Goal: Task Accomplishment & Management: Complete application form

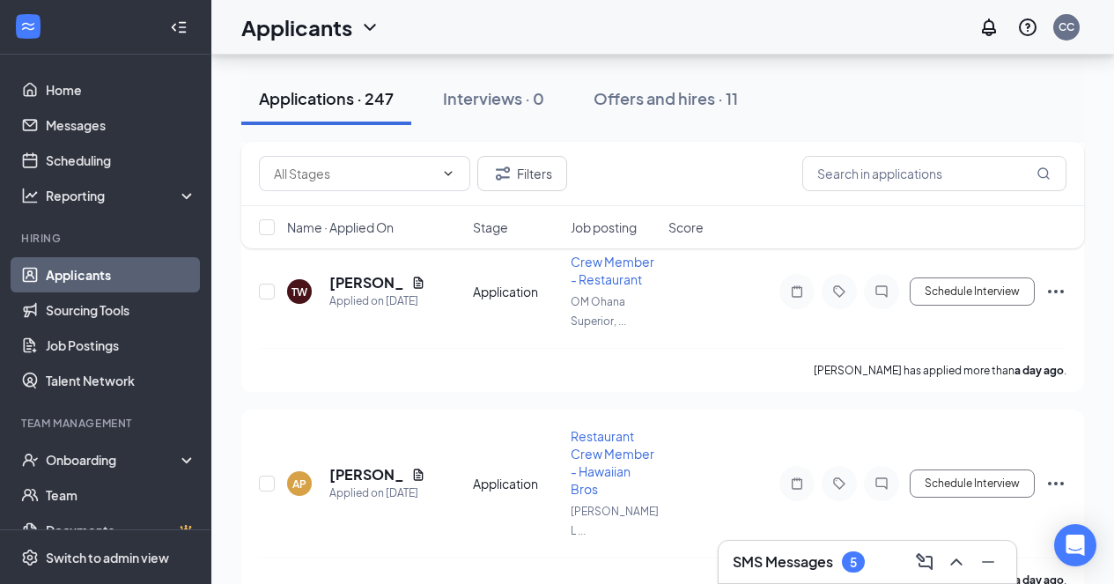
scroll to position [4368, 0]
click at [683, 115] on button "Offers and hires · 11" at bounding box center [666, 98] width 180 height 53
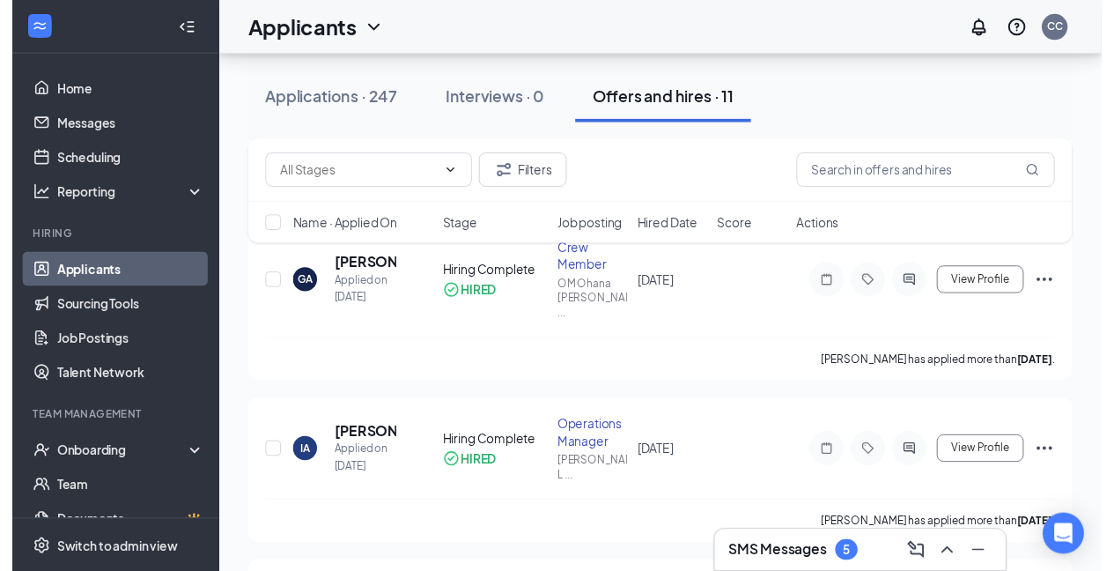
scroll to position [1430, 0]
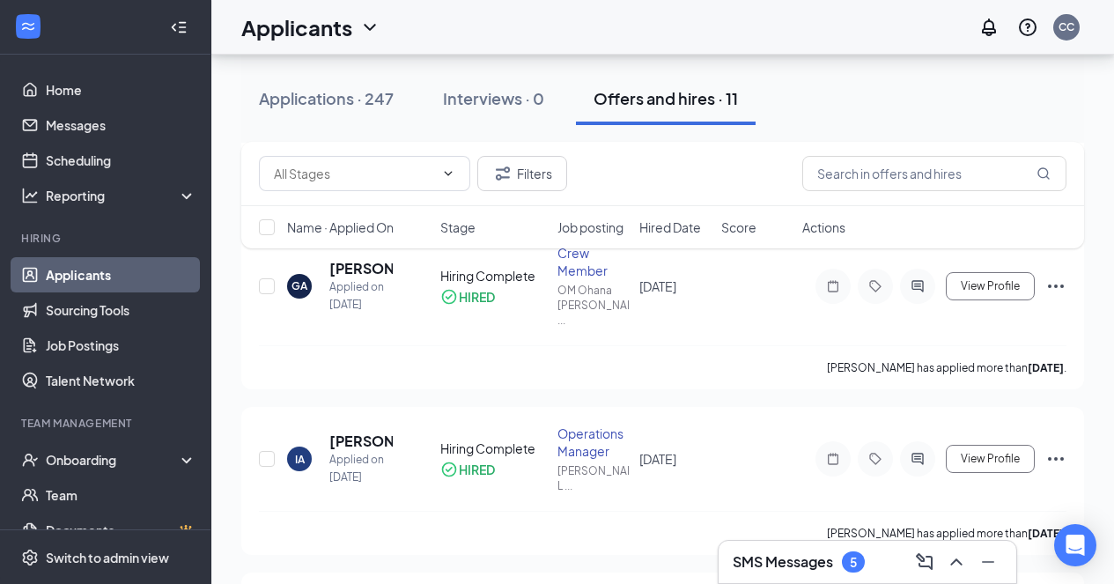
click at [995, 445] on button "View Profile" at bounding box center [990, 459] width 89 height 28
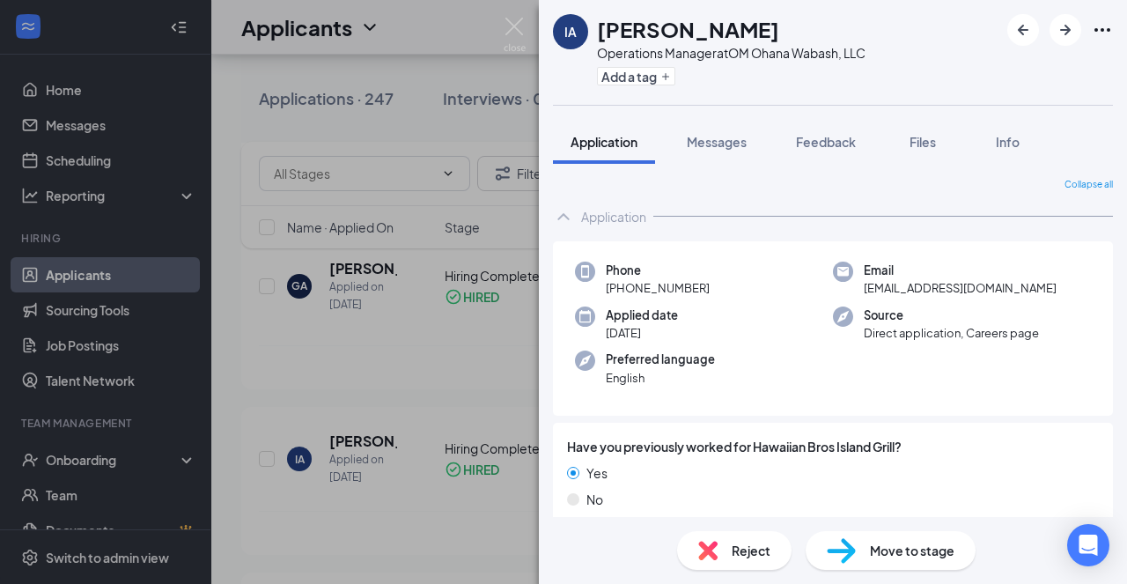
click at [438, 376] on div "IA Imesha Aaron Operations Manager at OM Ohana Wabash, LLC Add a tag Applicatio…" at bounding box center [563, 292] width 1127 height 584
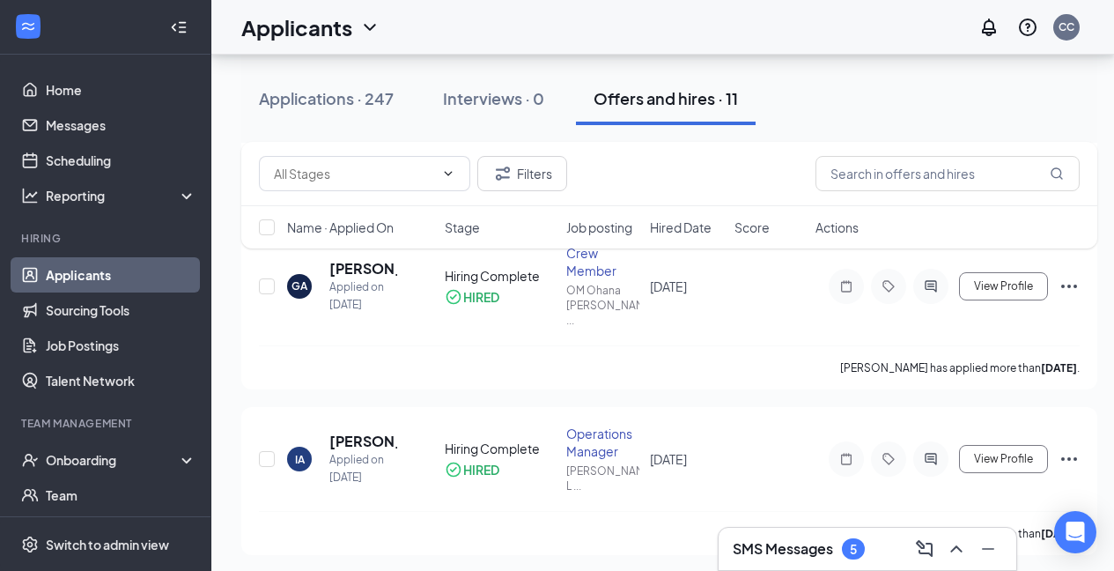
click at [114, 472] on div "Onboarding" at bounding box center [105, 459] width 211 height 35
click at [122, 491] on link "Overview" at bounding box center [121, 494] width 151 height 35
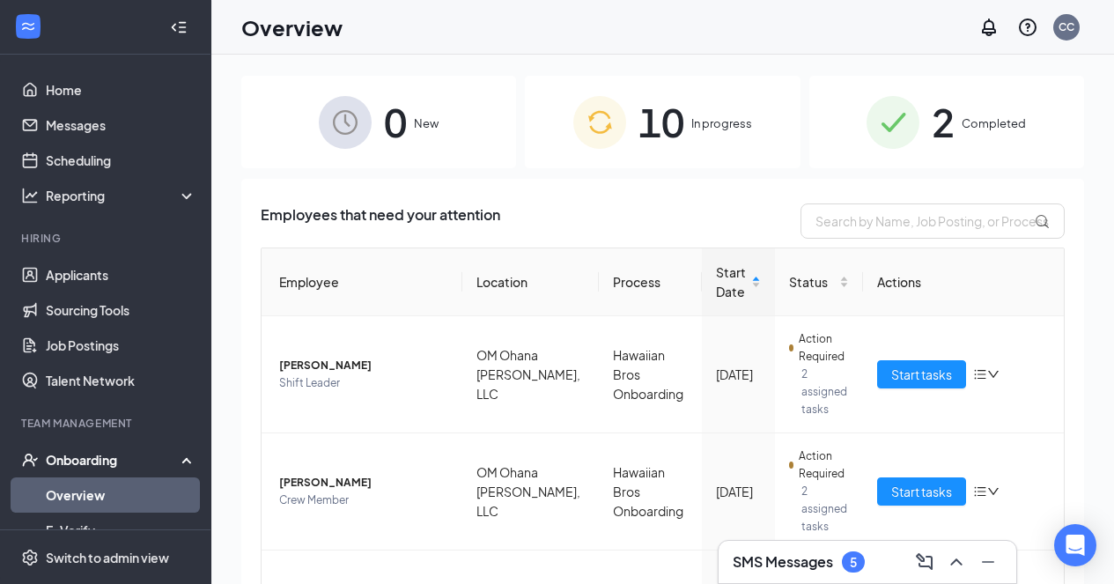
click at [664, 110] on span "10" at bounding box center [662, 122] width 46 height 61
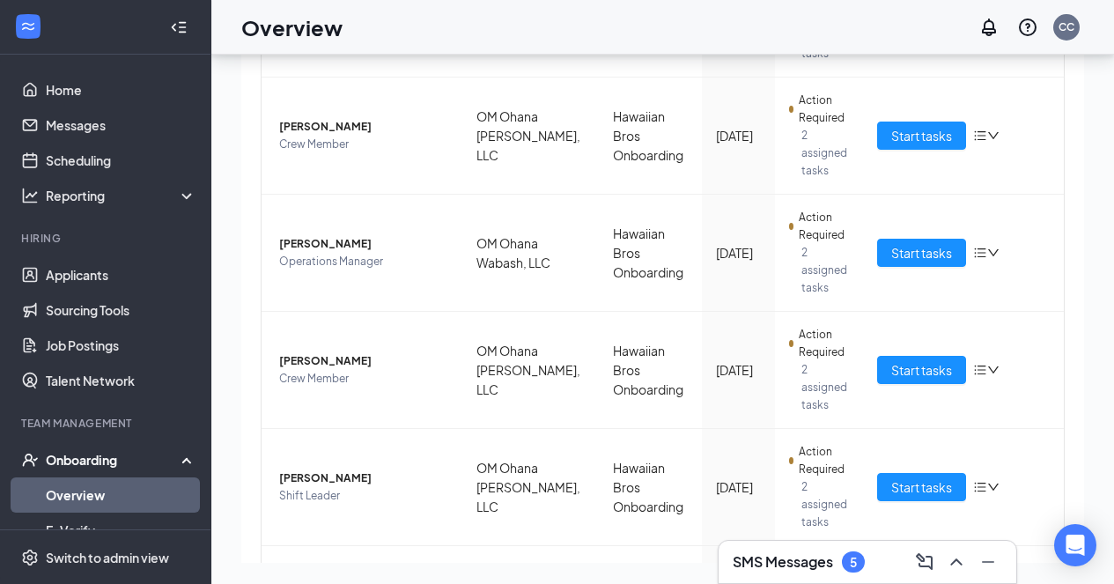
scroll to position [611, 0]
click at [907, 253] on span "Start tasks" at bounding box center [921, 251] width 61 height 19
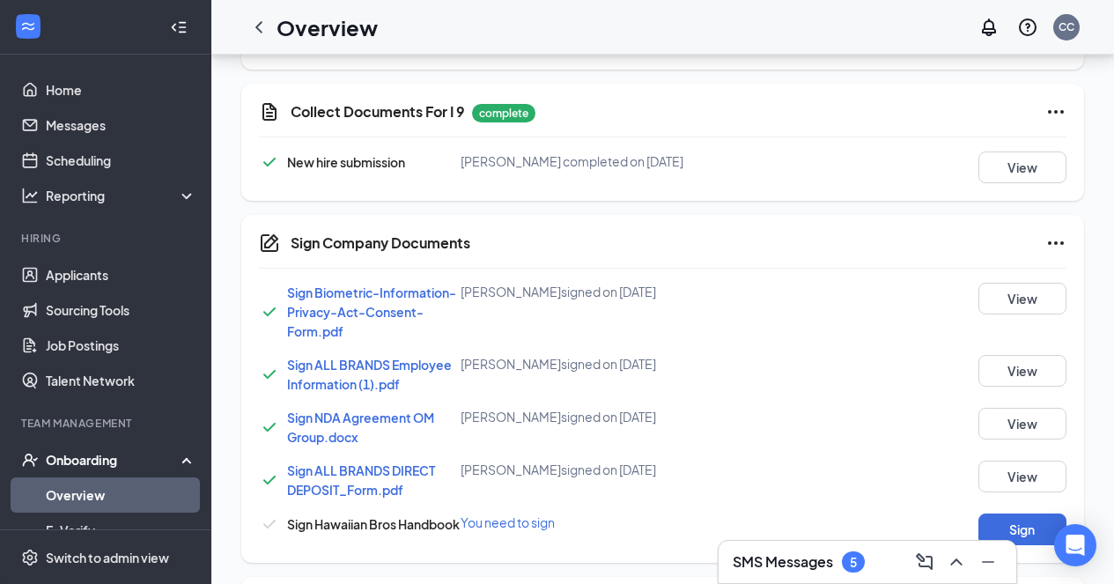
scroll to position [968, 0]
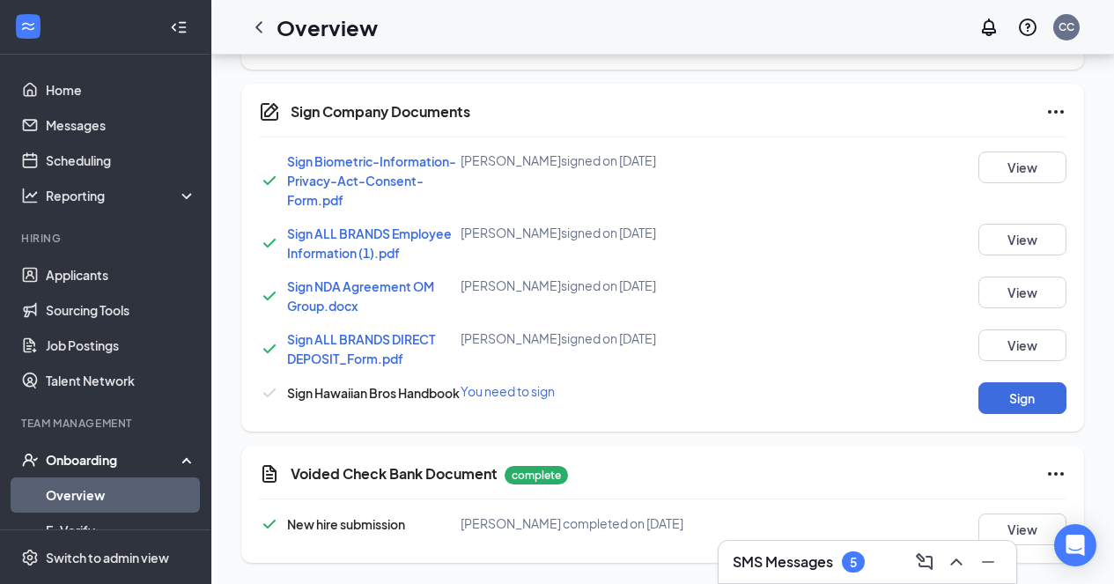
click at [1037, 407] on button "Sign" at bounding box center [1023, 398] width 88 height 32
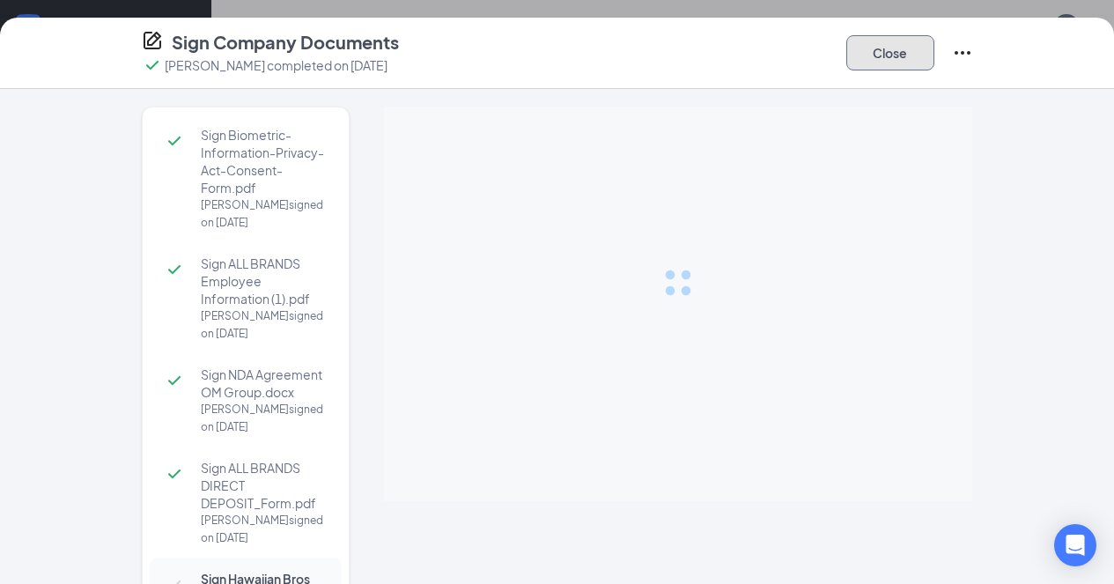
click at [935, 48] on button "Close" at bounding box center [890, 52] width 88 height 35
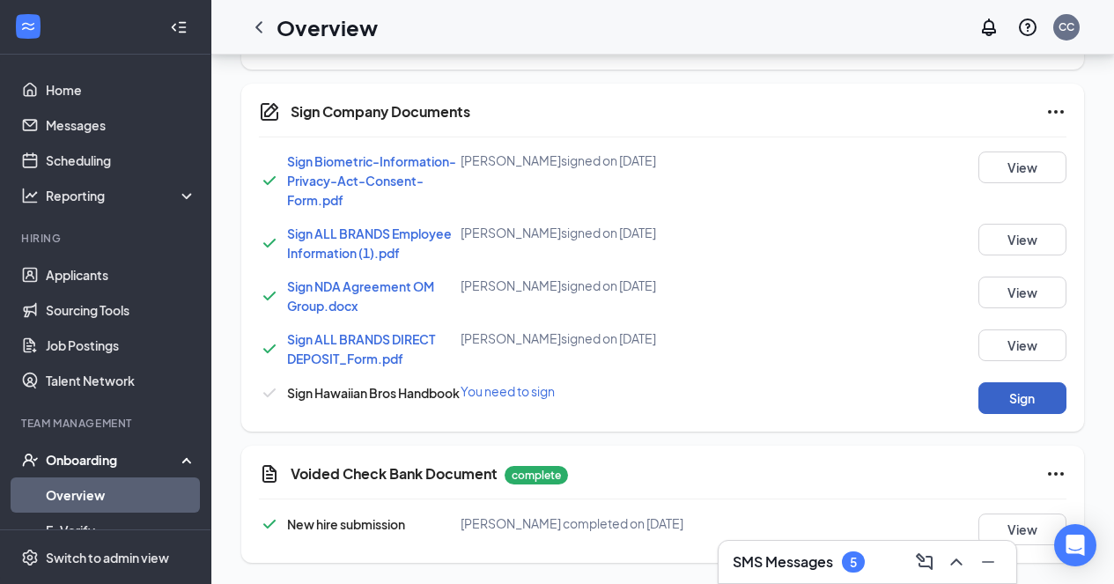
click at [1040, 395] on button "Sign" at bounding box center [1023, 398] width 88 height 32
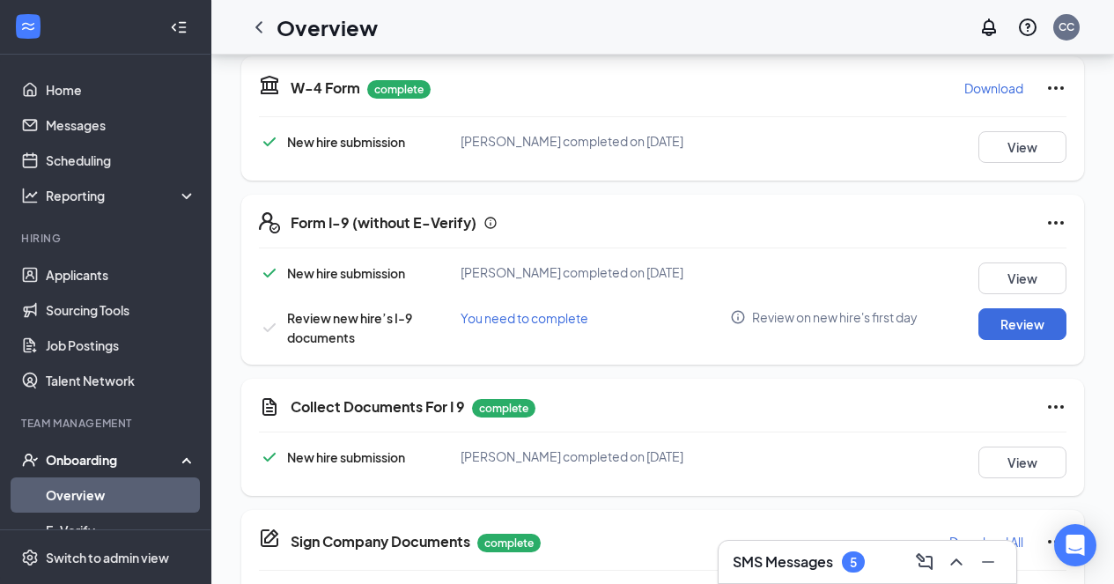
scroll to position [543, 0]
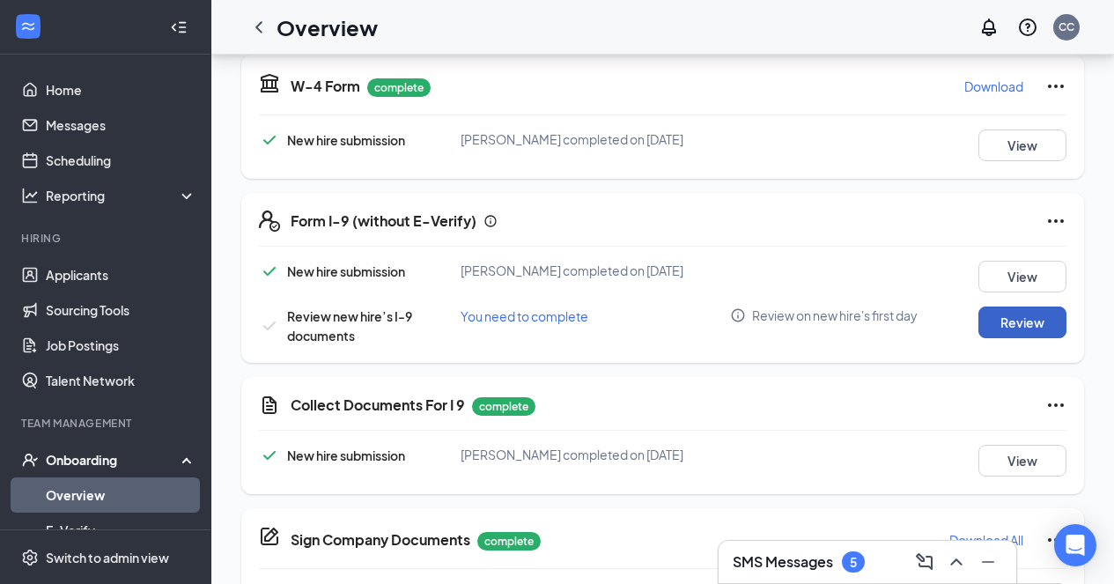
click at [1032, 323] on button "Review" at bounding box center [1023, 323] width 88 height 32
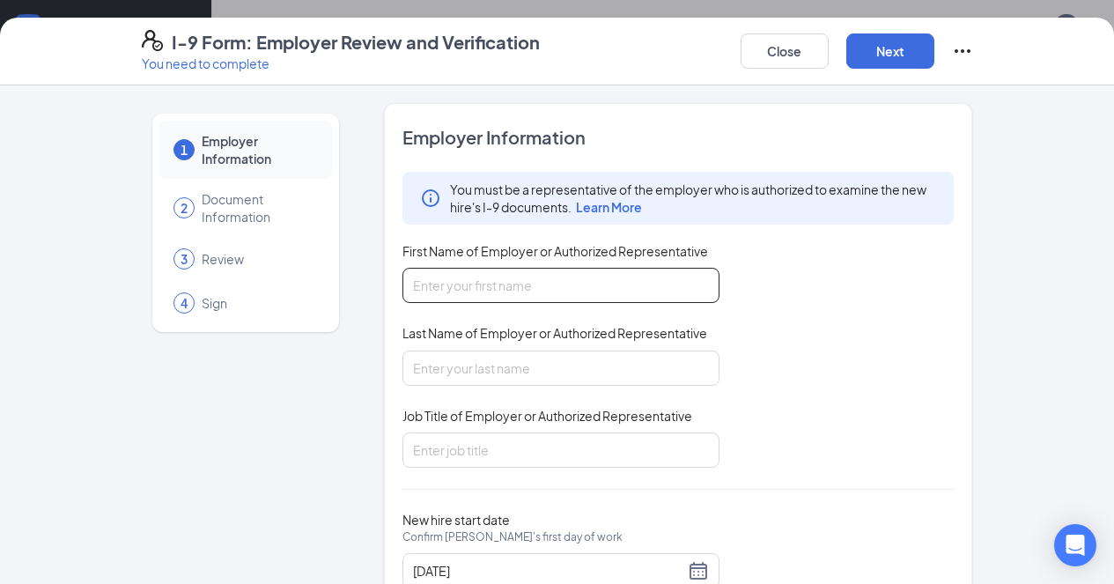
click at [518, 292] on input "First Name of Employer or Authorized Representative" at bounding box center [561, 285] width 317 height 35
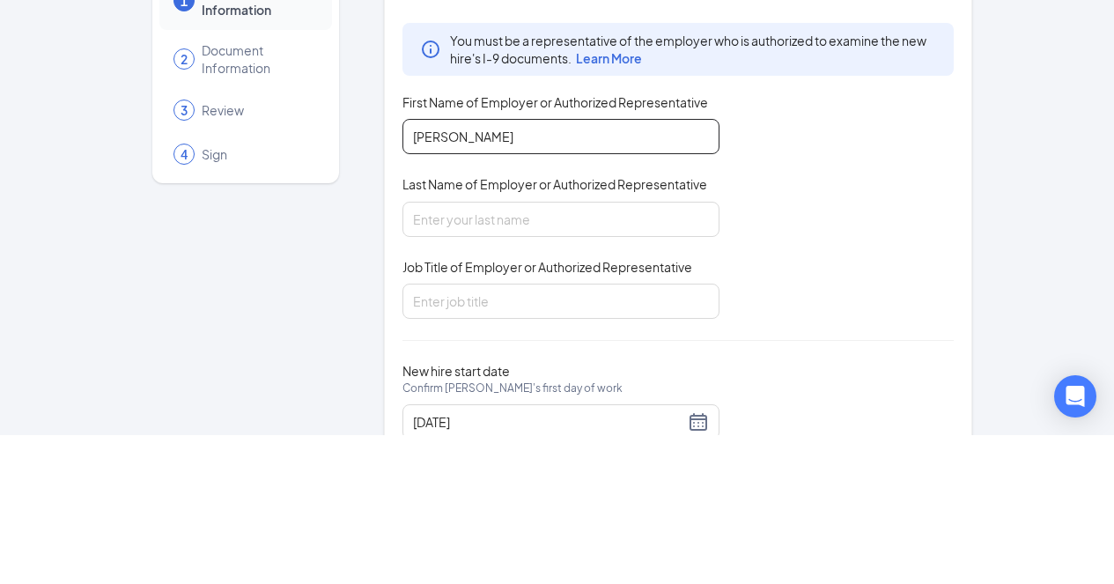
type input "[PERSON_NAME]"
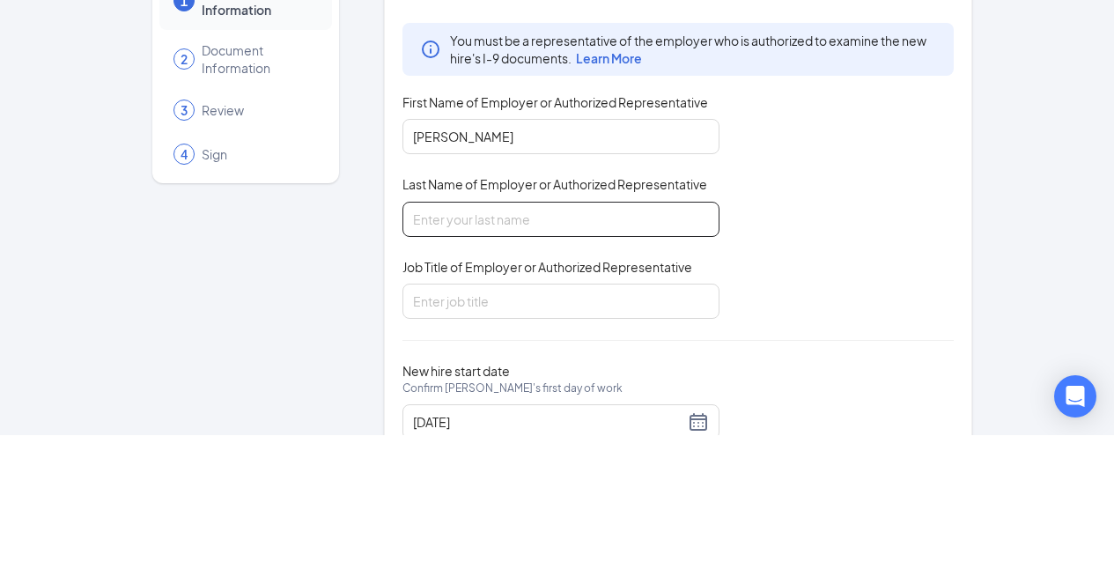
click at [460, 373] on input "Last Name of Employer or Authorized Representative" at bounding box center [561, 368] width 317 height 35
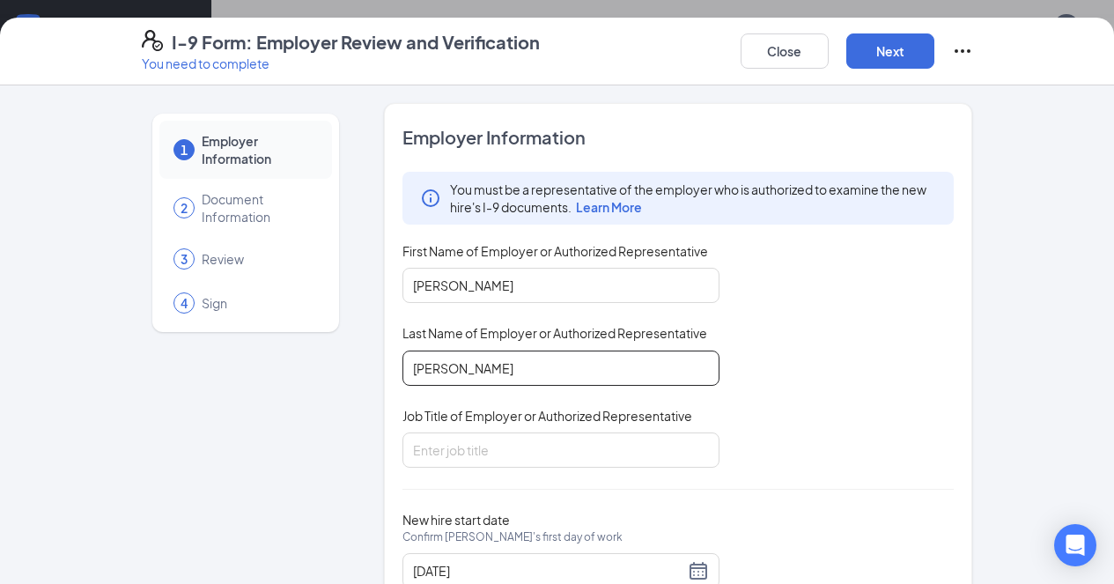
type input "[PERSON_NAME]"
click at [476, 454] on input "Job Title of Employer or Authorized Representative" at bounding box center [561, 449] width 317 height 35
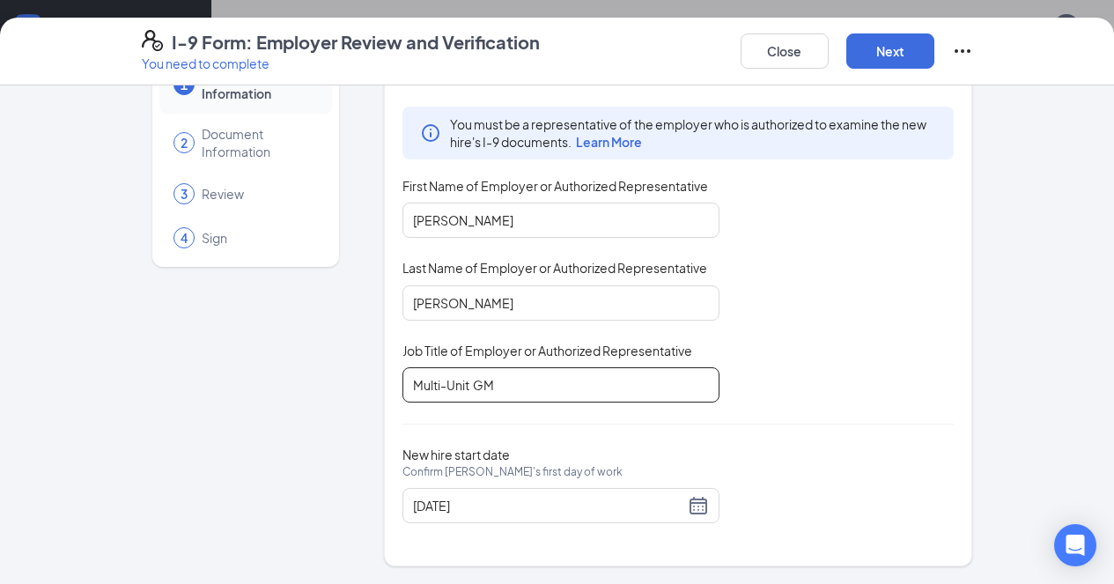
type input "Multi-Unit GM"
click at [654, 513] on div "[DATE]" at bounding box center [561, 505] width 296 height 21
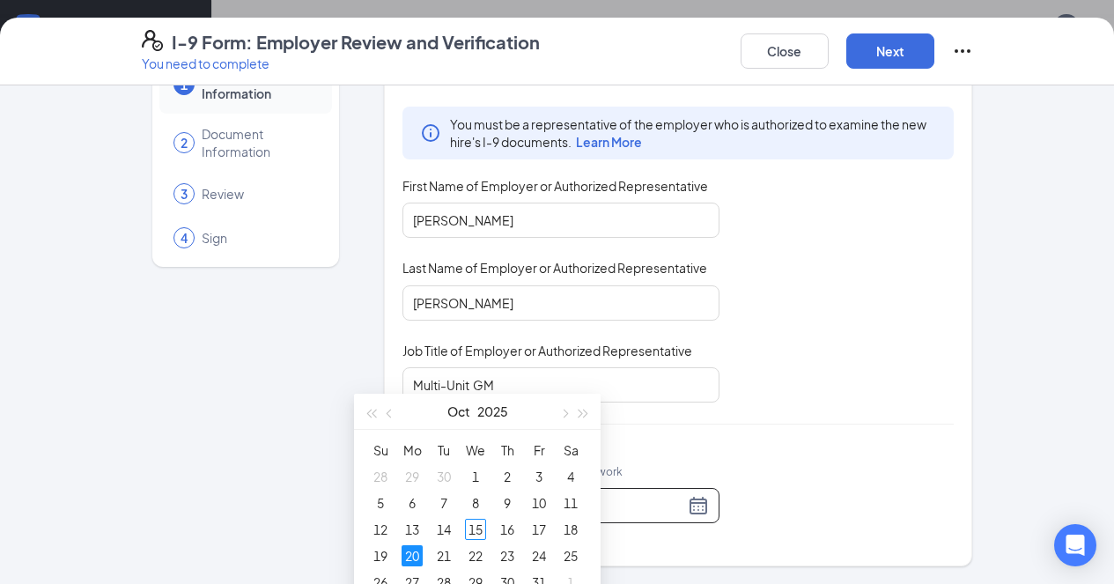
scroll to position [741, 0]
click at [414, 546] on div "20" at bounding box center [412, 553] width 21 height 21
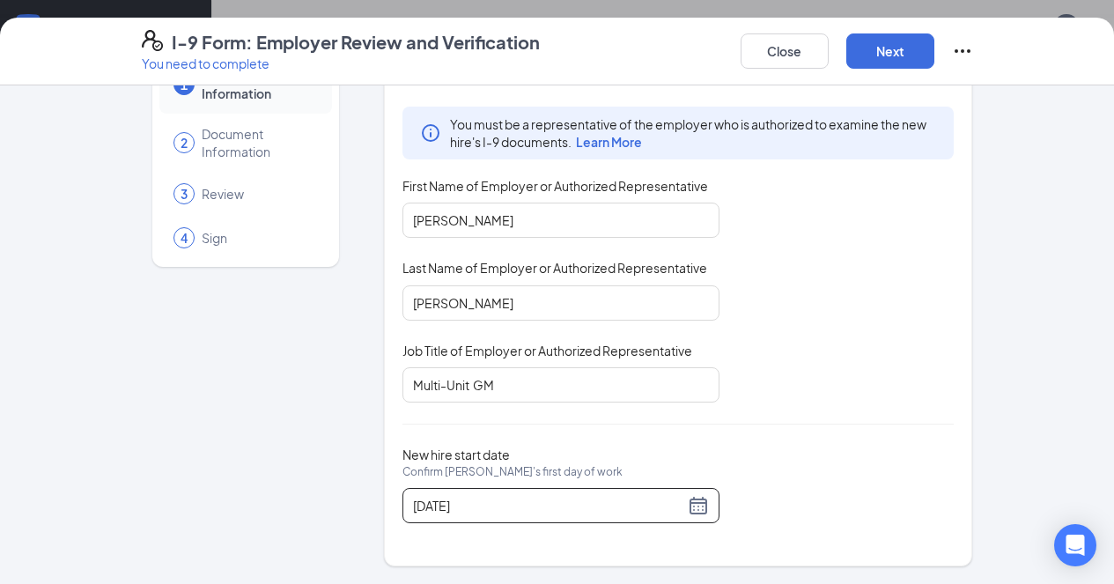
scroll to position [854, 0]
click at [935, 55] on button "Next" at bounding box center [890, 50] width 88 height 35
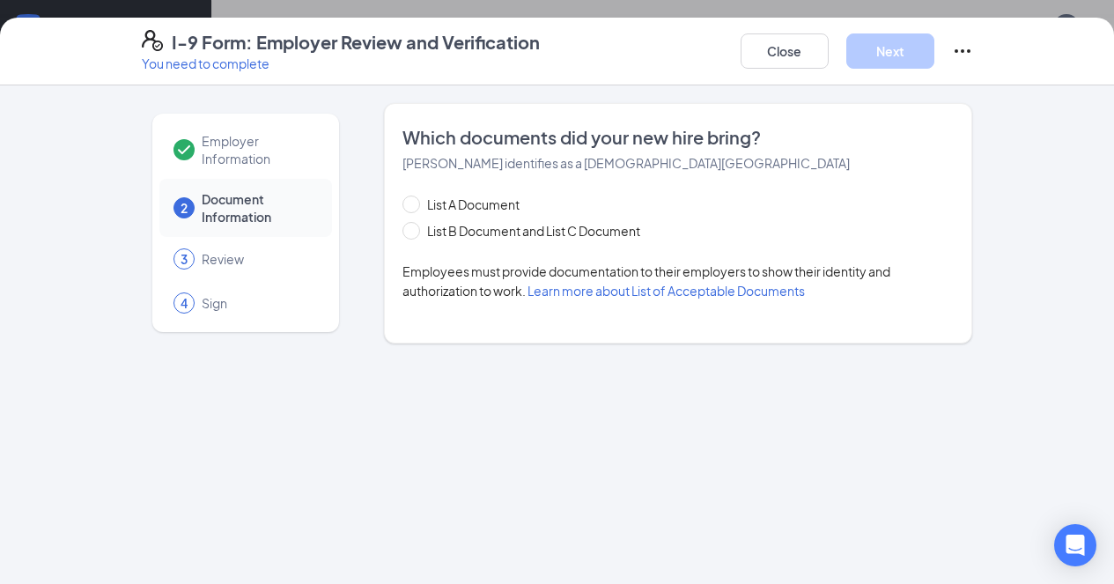
scroll to position [0, 0]
click at [403, 228] on input "List B Document and List C Document" at bounding box center [409, 228] width 12 height 12
radio input "true"
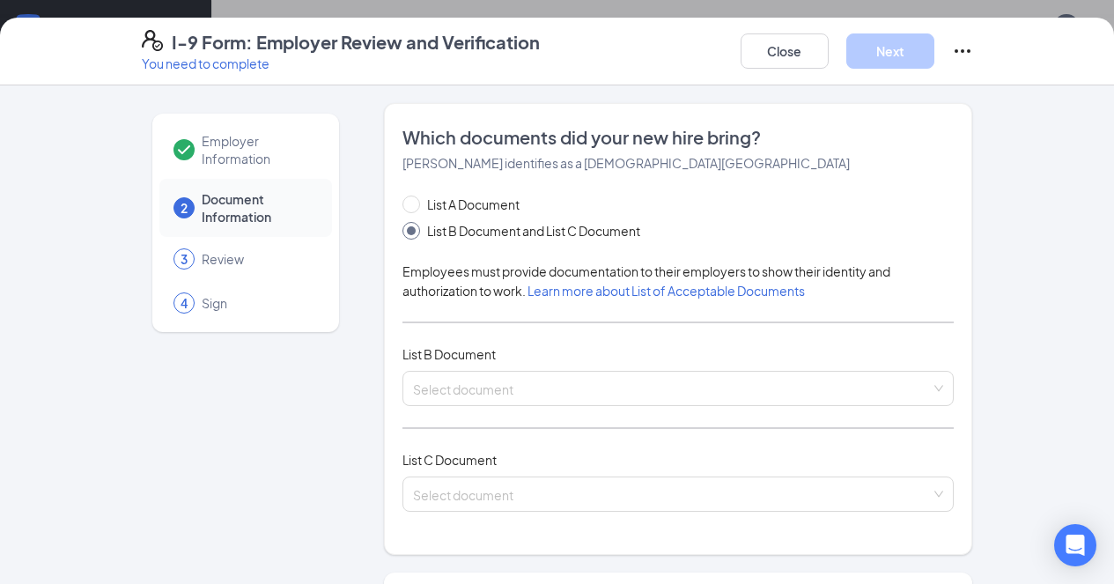
click at [403, 203] on input "List A Document" at bounding box center [409, 202] width 12 height 12
radio input "true"
radio input "false"
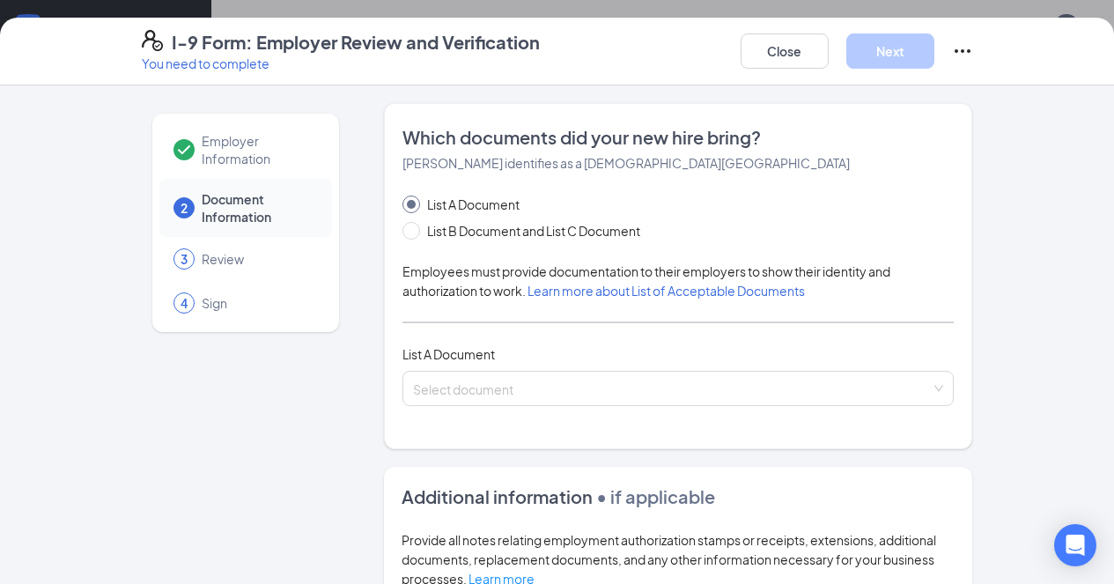
click at [577, 392] on input "search" at bounding box center [672, 385] width 519 height 26
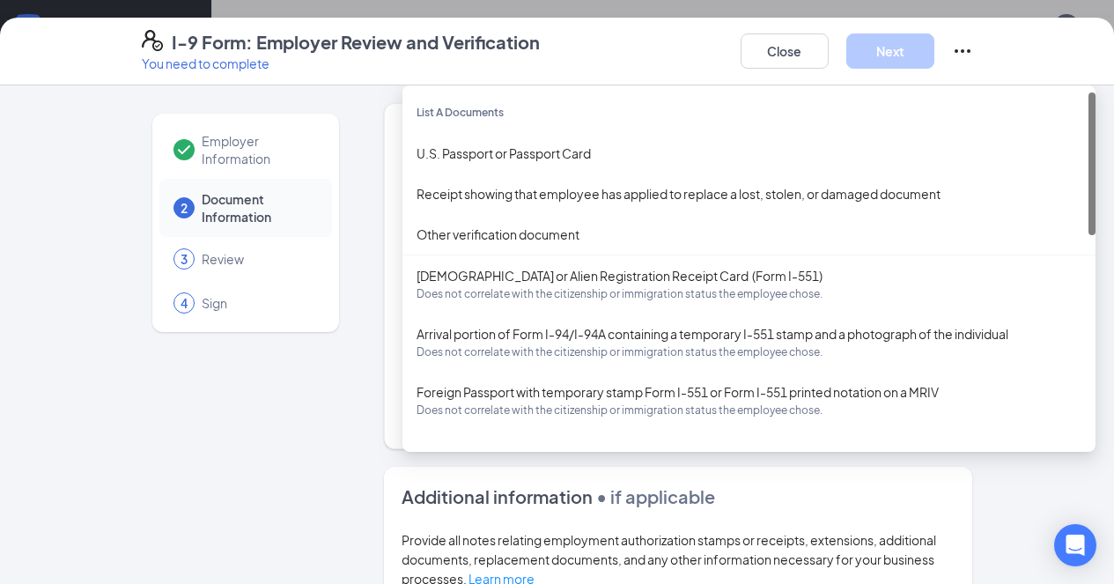
click at [514, 163] on div "U.S. Passport or Passport Card" at bounding box center [749, 153] width 693 height 41
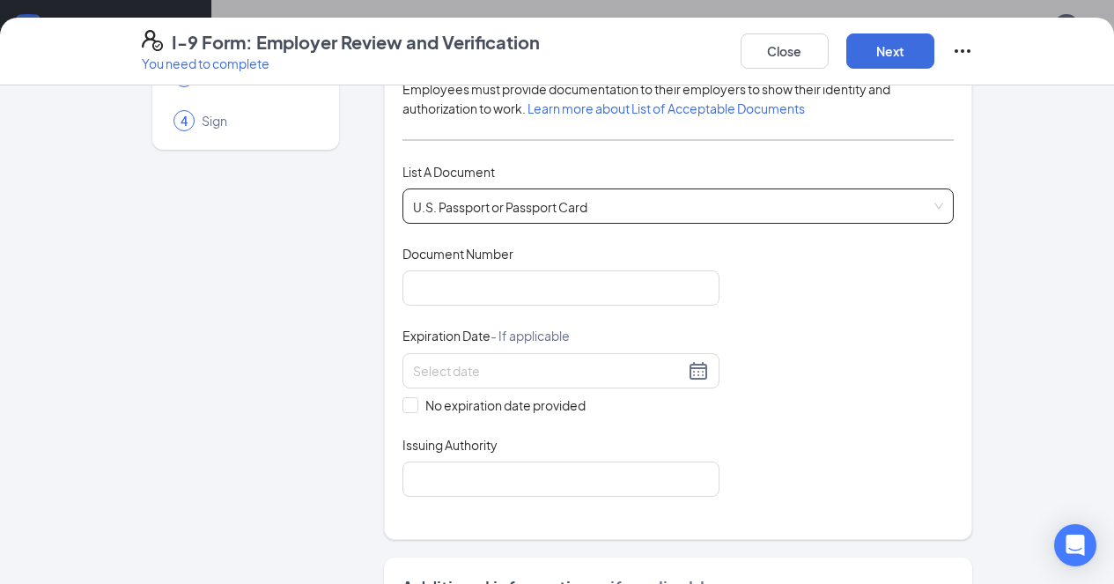
scroll to position [185, 0]
click at [469, 277] on input "Document Number" at bounding box center [561, 285] width 317 height 35
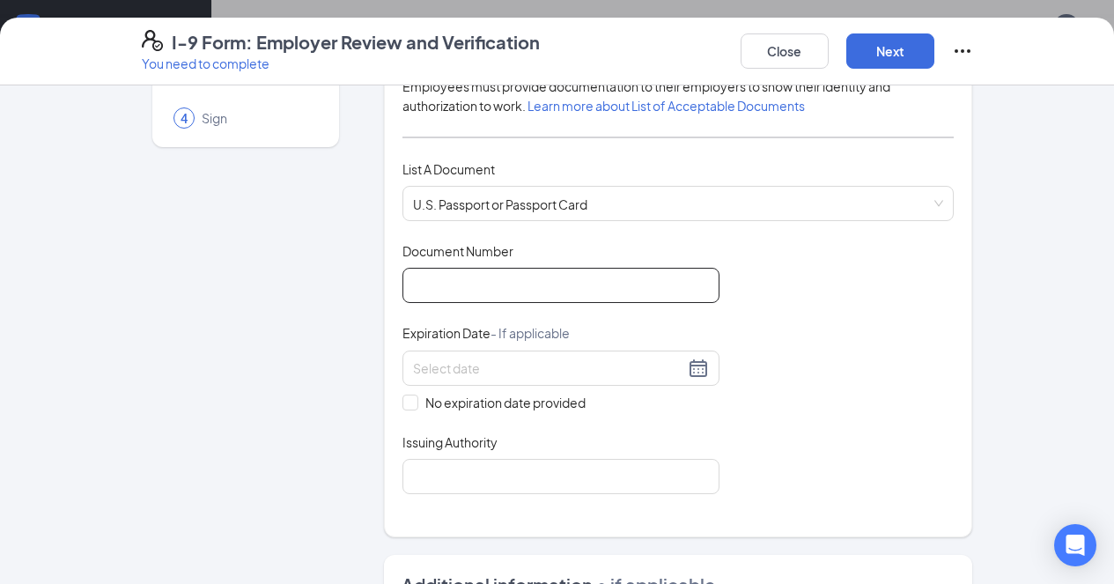
click at [490, 291] on input "Document Number" at bounding box center [561, 285] width 317 height 35
type input "A23301620"
click at [867, 313] on div "Document Title U.S. Passport or Passport Card Document Number A23301620 Expirat…" at bounding box center [679, 368] width 552 height 252
click at [668, 380] on div at bounding box center [561, 368] width 317 height 35
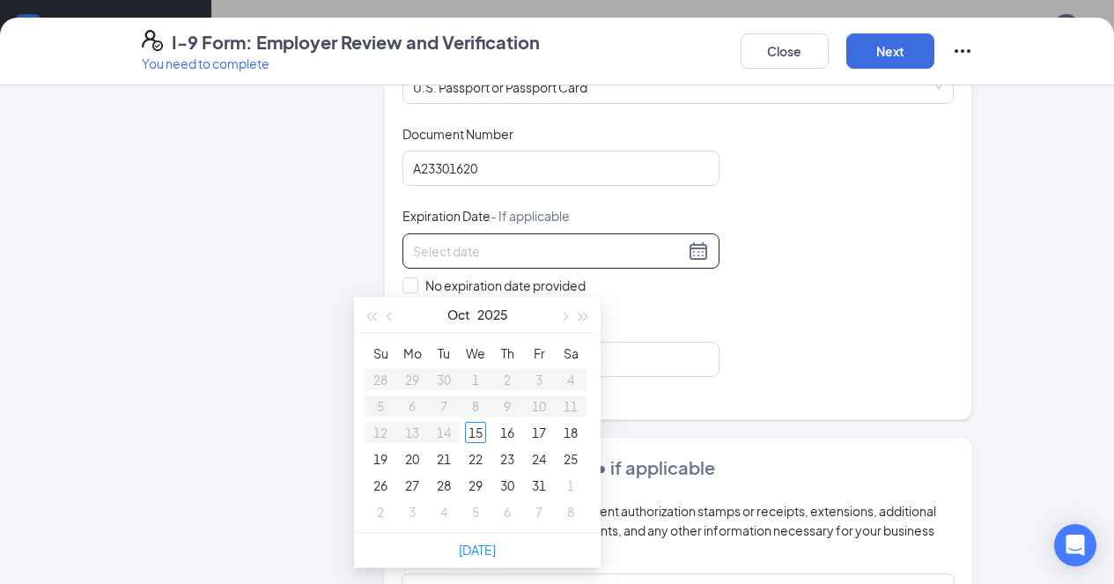
scroll to position [947, 0]
click at [580, 316] on span "button" at bounding box center [584, 316] width 9 height 9
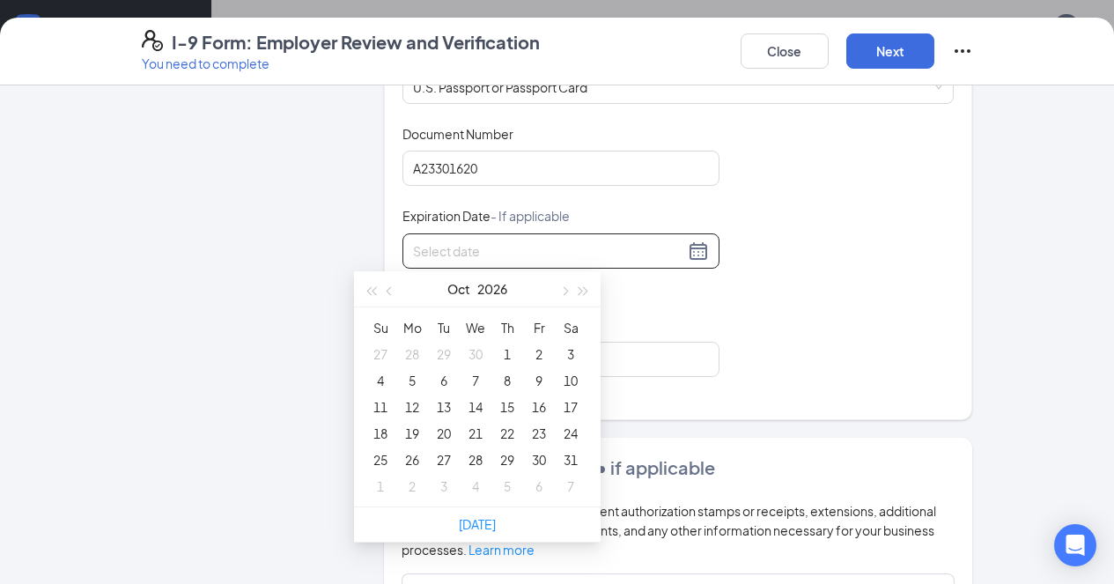
click at [584, 292] on span "button" at bounding box center [584, 291] width 9 height 9
click at [580, 292] on span "button" at bounding box center [584, 291] width 9 height 9
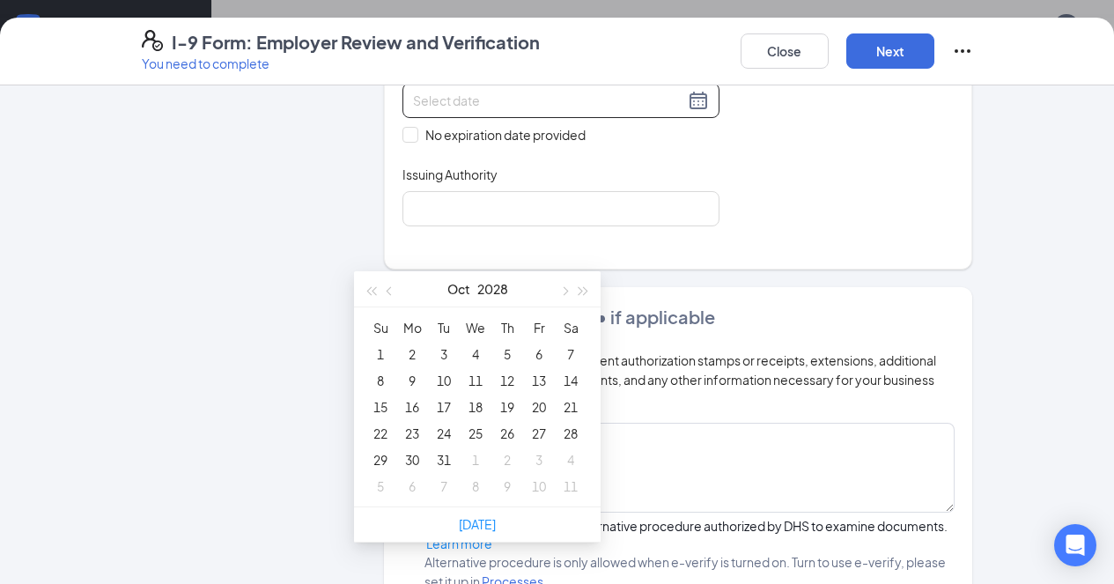
scroll to position [438, 0]
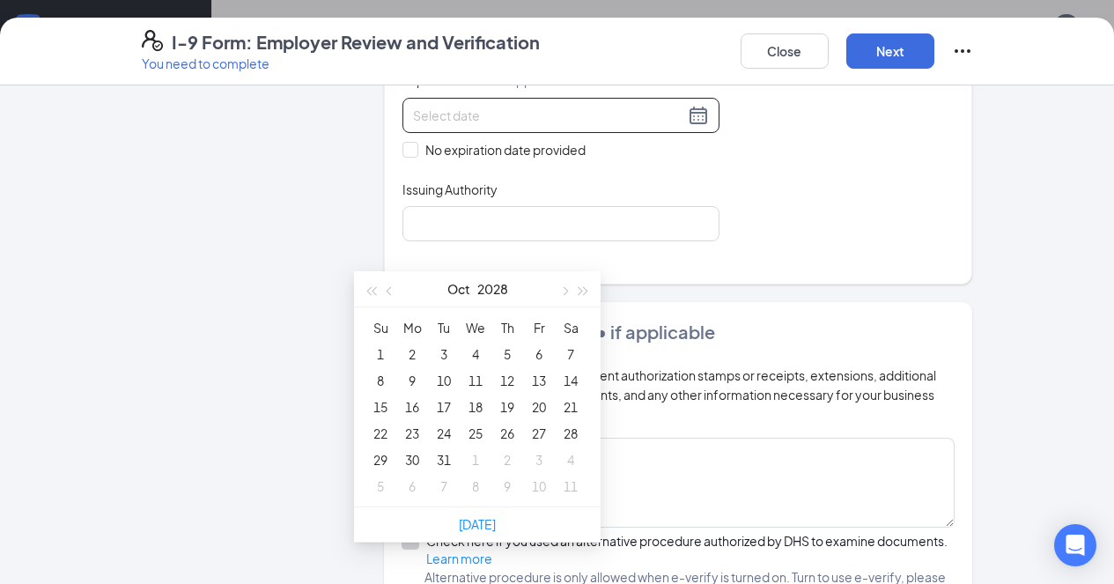
click at [647, 122] on div at bounding box center [561, 115] width 296 height 21
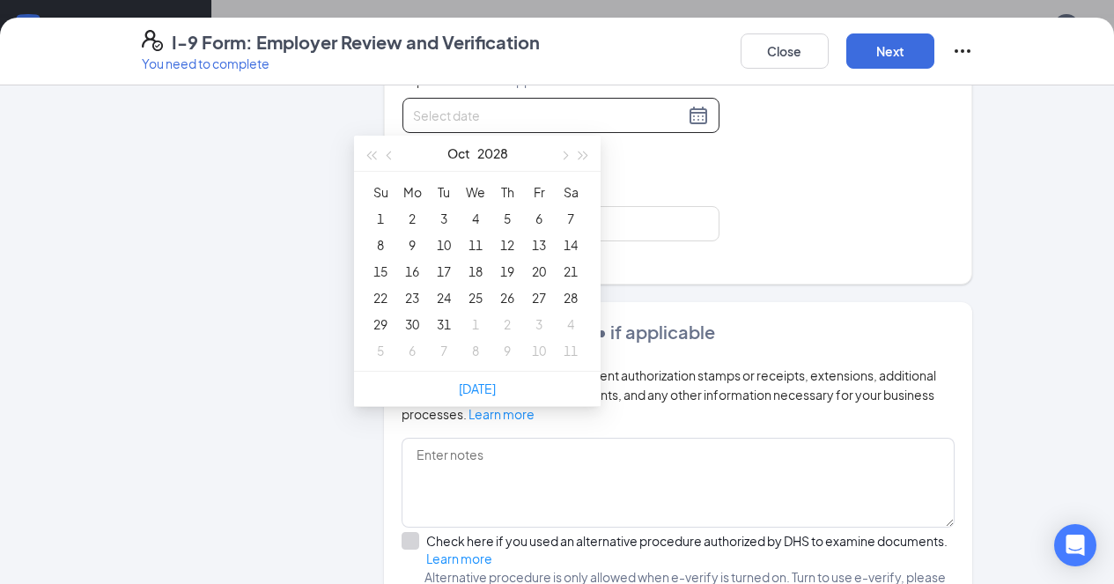
click at [585, 162] on button "button" at bounding box center [583, 153] width 19 height 35
click at [587, 157] on button "button" at bounding box center [583, 153] width 19 height 35
click at [584, 156] on span "button" at bounding box center [584, 156] width 9 height 9
click at [581, 161] on button "button" at bounding box center [583, 153] width 19 height 35
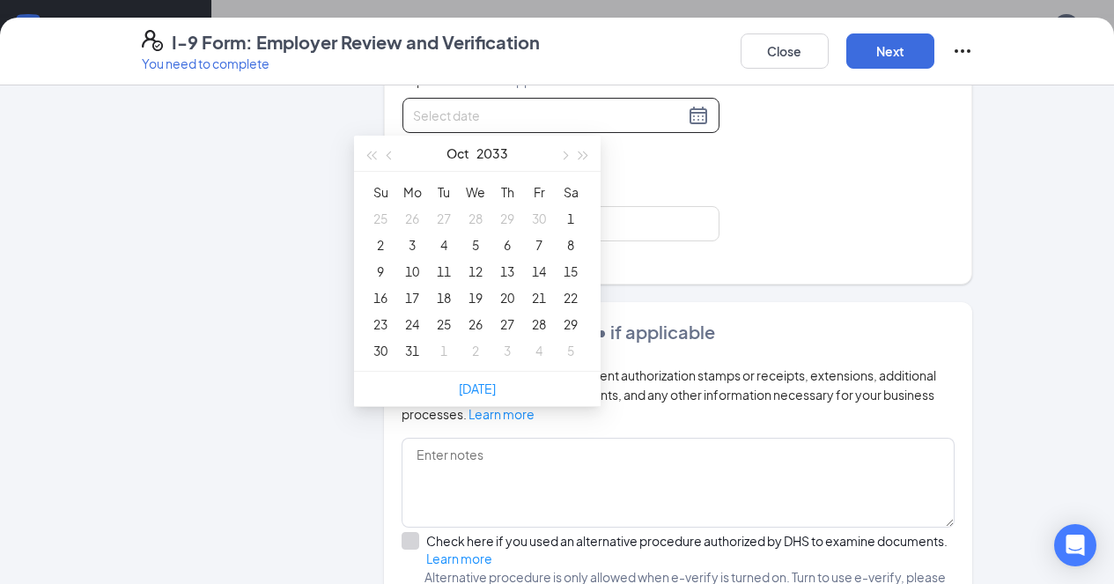
click at [652, 120] on div at bounding box center [561, 115] width 296 height 21
click at [391, 159] on button "button" at bounding box center [390, 153] width 19 height 35
click at [421, 242] on div "5" at bounding box center [412, 244] width 21 height 21
type input "[DATE]"
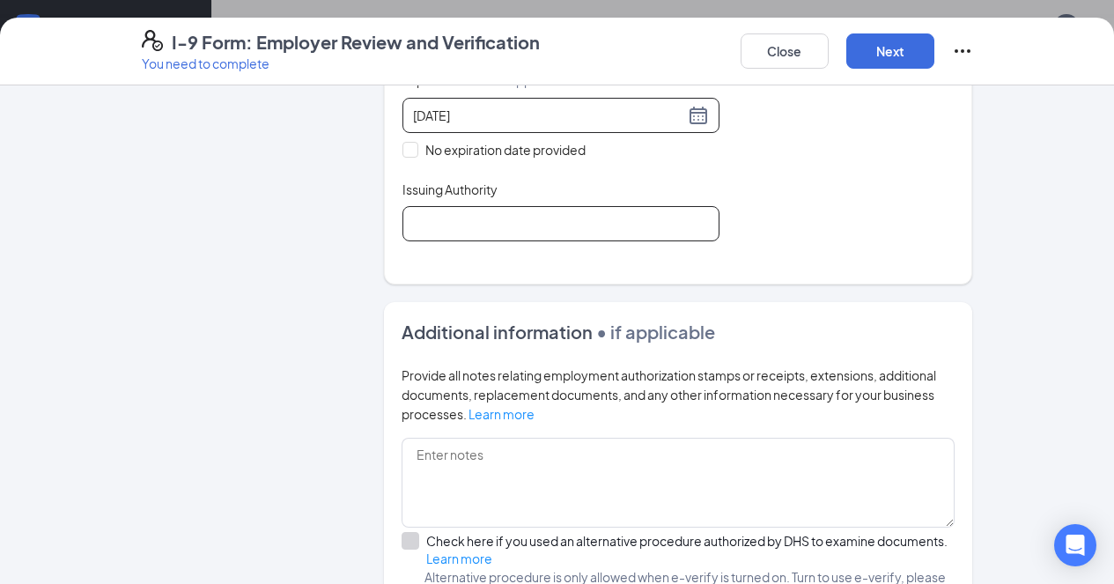
click at [465, 220] on input "Issuing Authority" at bounding box center [561, 223] width 317 height 35
type input "USA Passport"
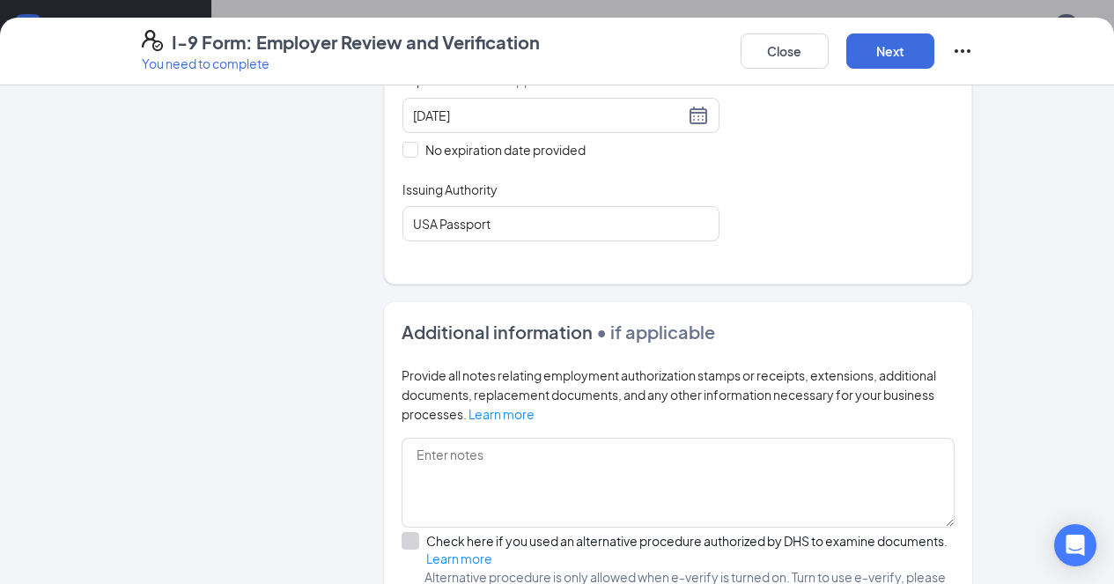
click at [904, 216] on div "Document Title U.S. Passport or Passport Card Document Number A23301620 Expirat…" at bounding box center [679, 115] width 552 height 252
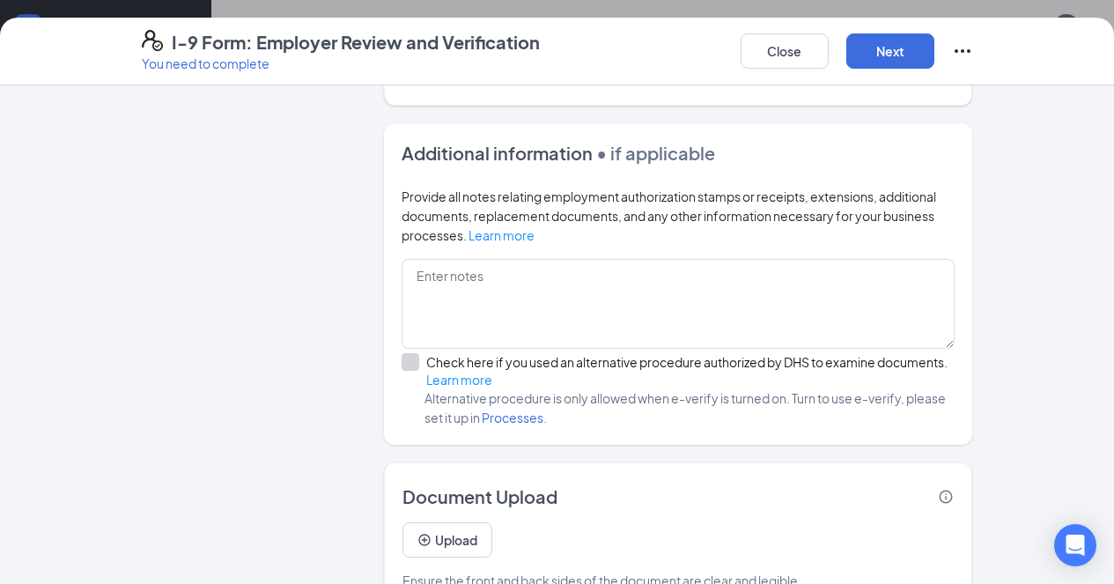
scroll to position [973, 0]
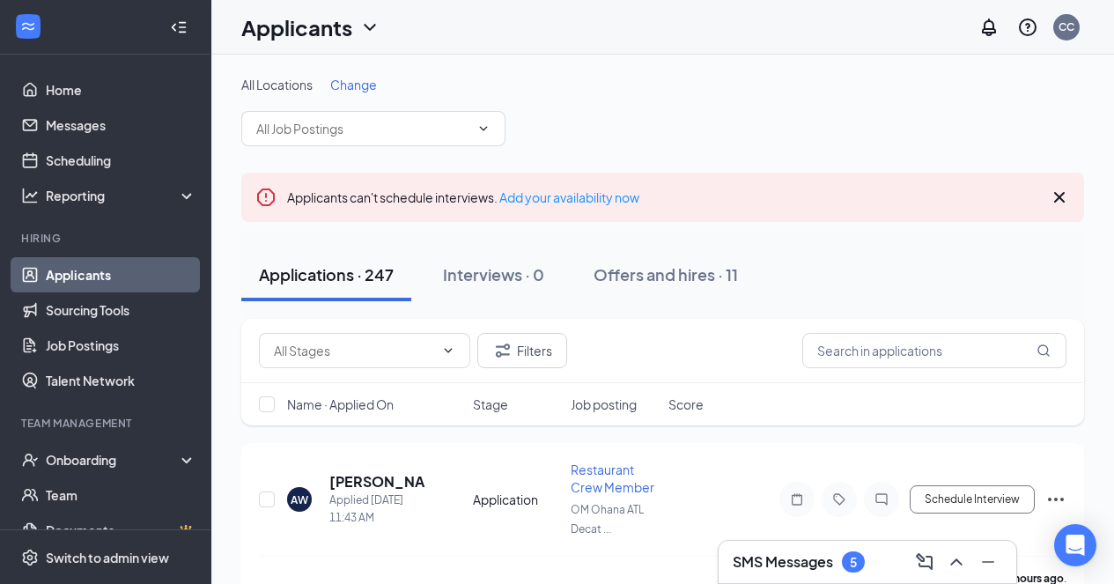
scroll to position [140, 0]
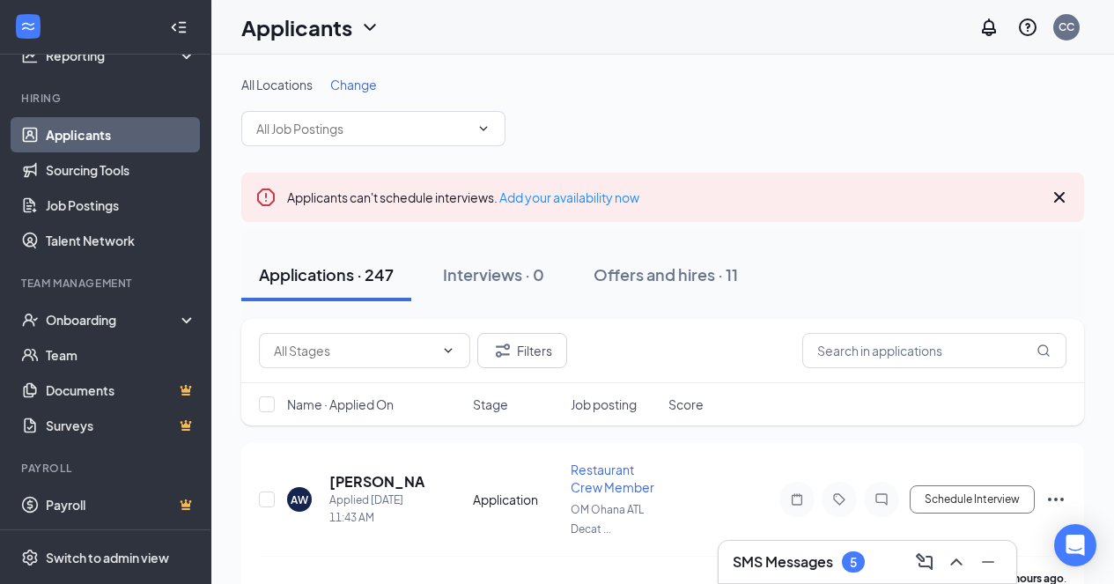
click at [136, 317] on div "Onboarding" at bounding box center [114, 320] width 136 height 18
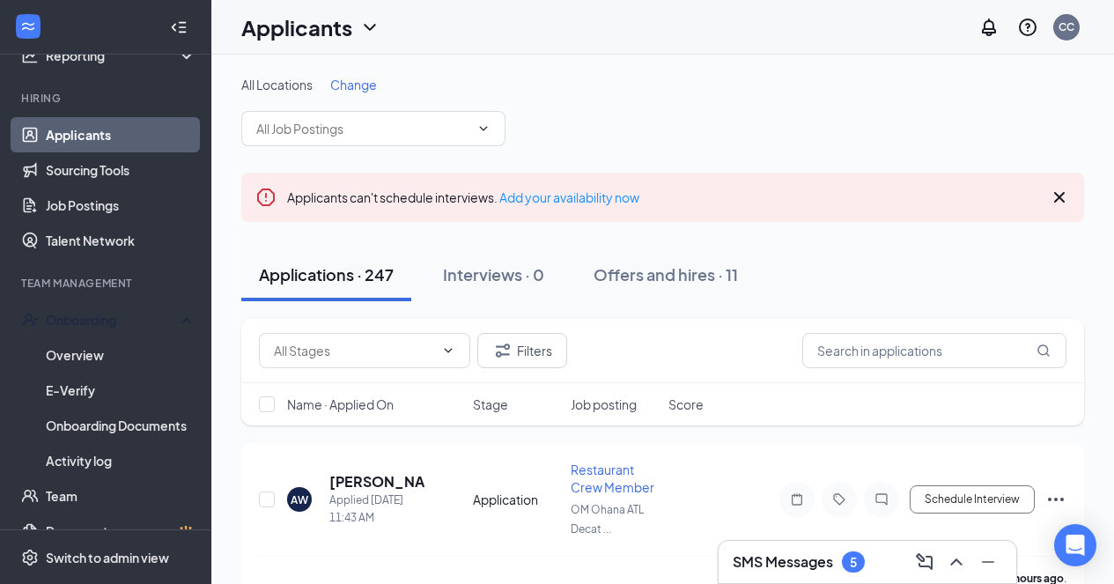
click at [108, 356] on link "Overview" at bounding box center [121, 354] width 151 height 35
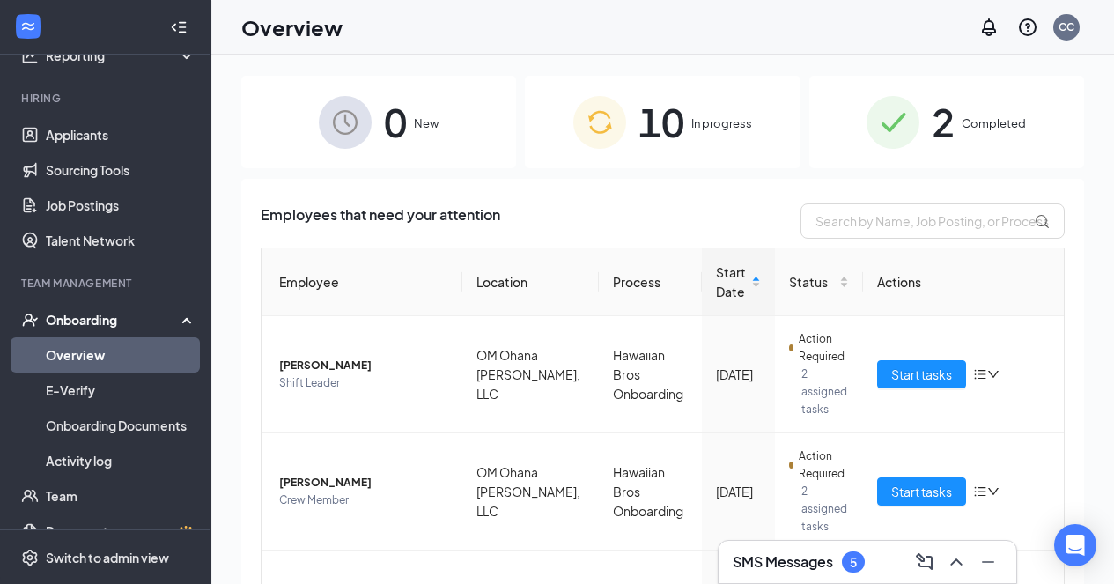
click at [680, 128] on div "10 In progress" at bounding box center [662, 122] width 275 height 92
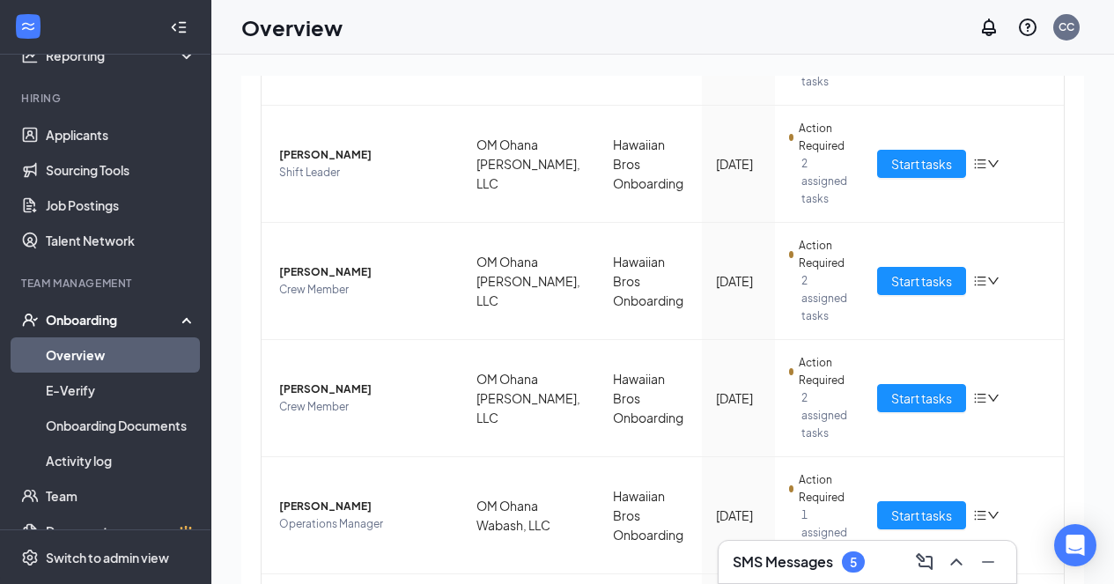
click at [647, 498] on td "Hawaiian Bros Onboarding" at bounding box center [650, 515] width 103 height 117
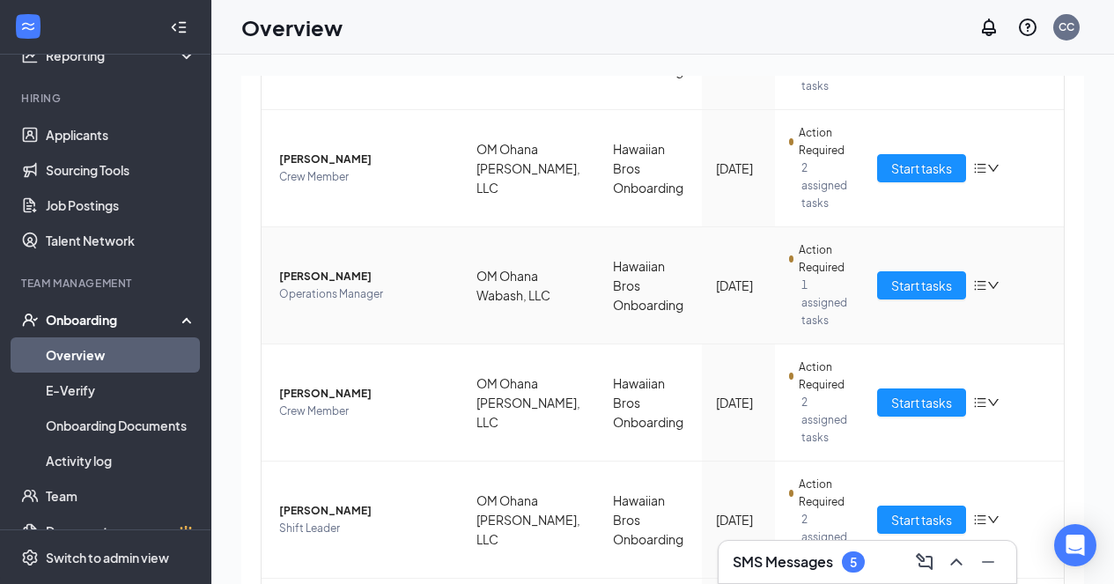
scroll to position [653, 0]
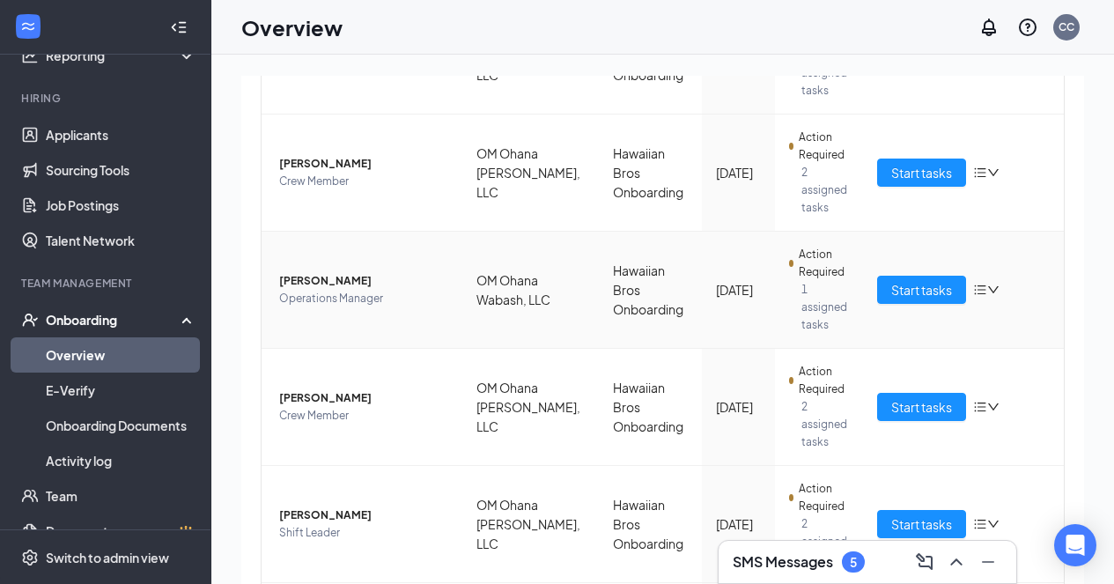
click at [351, 365] on td "[PERSON_NAME] Crew Member" at bounding box center [362, 407] width 201 height 117
click at [410, 299] on span "Operations Manager" at bounding box center [363, 299] width 169 height 18
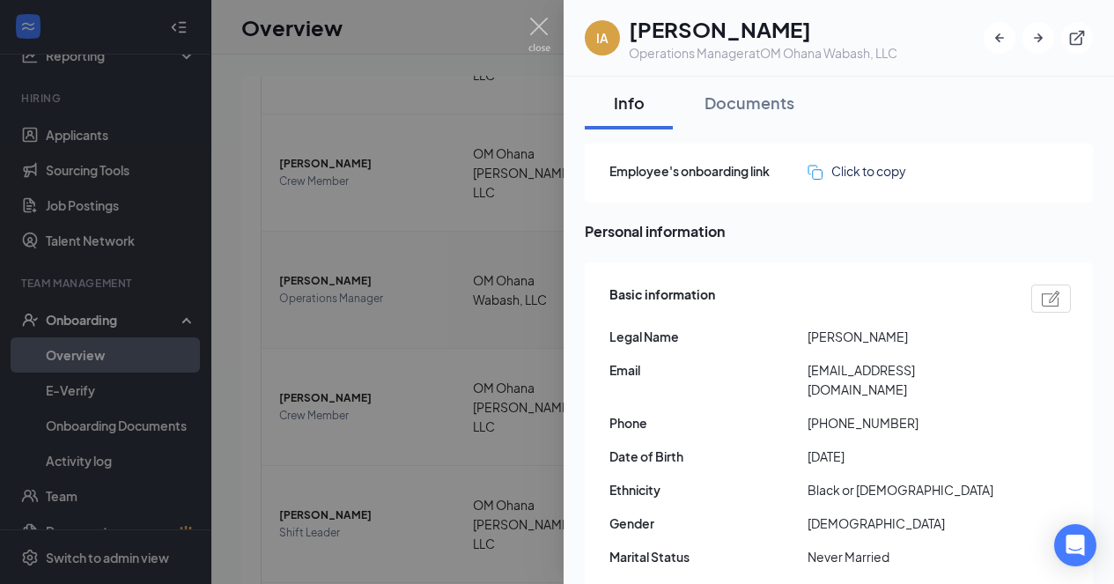
click at [530, 36] on img at bounding box center [539, 35] width 22 height 34
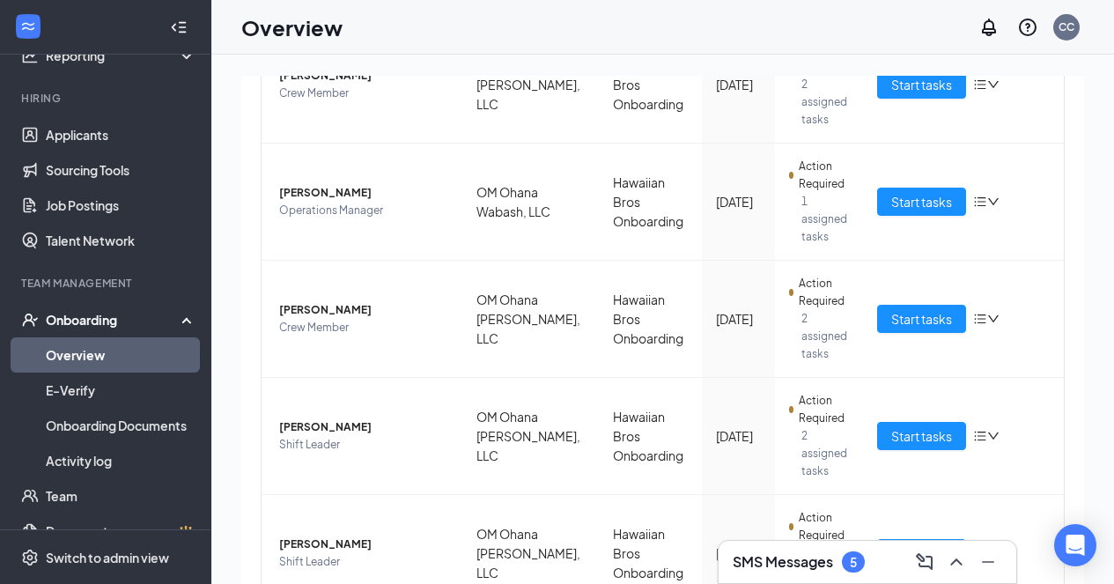
scroll to position [725, 0]
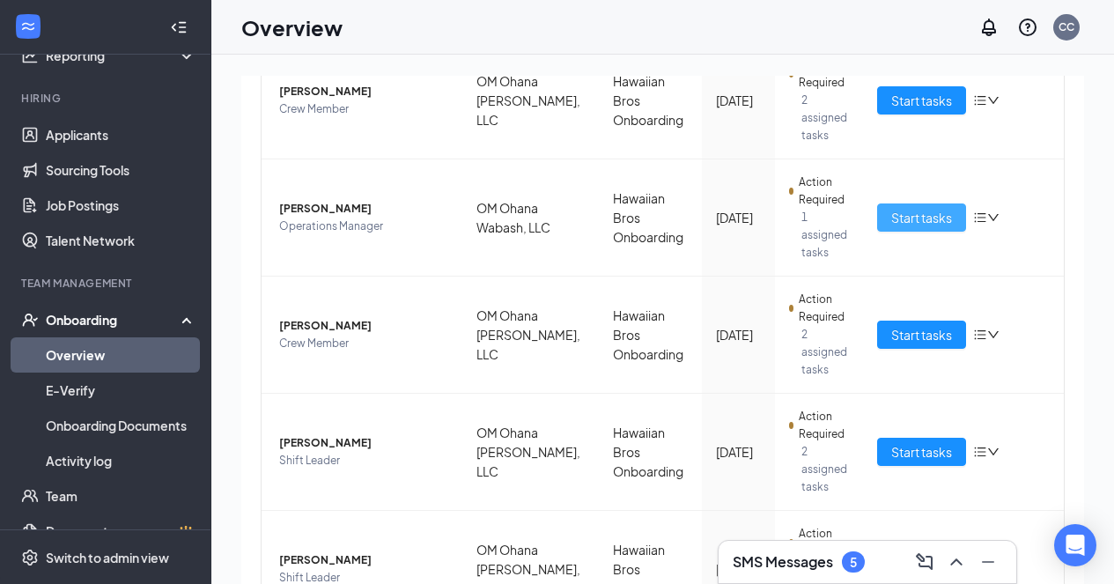
click at [917, 220] on span "Start tasks" at bounding box center [921, 217] width 61 height 19
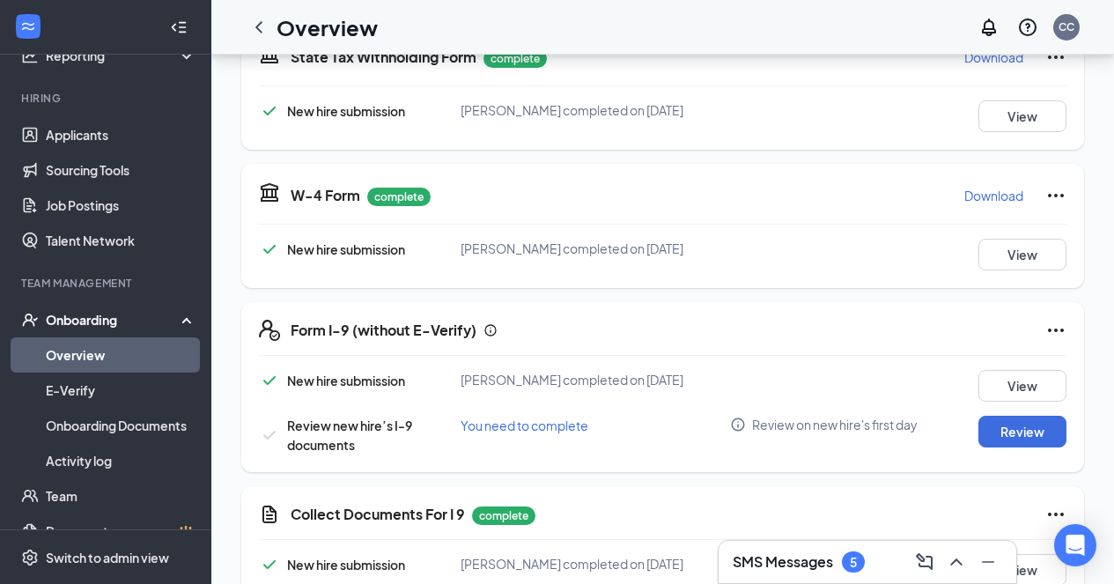
scroll to position [442, 0]
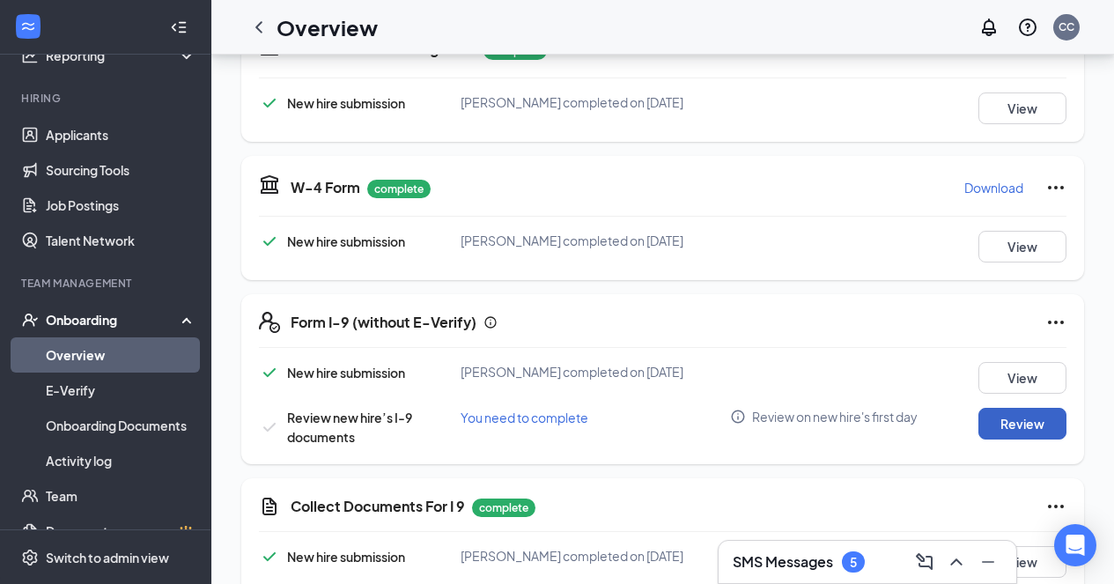
click at [1040, 425] on button "Review" at bounding box center [1023, 424] width 88 height 32
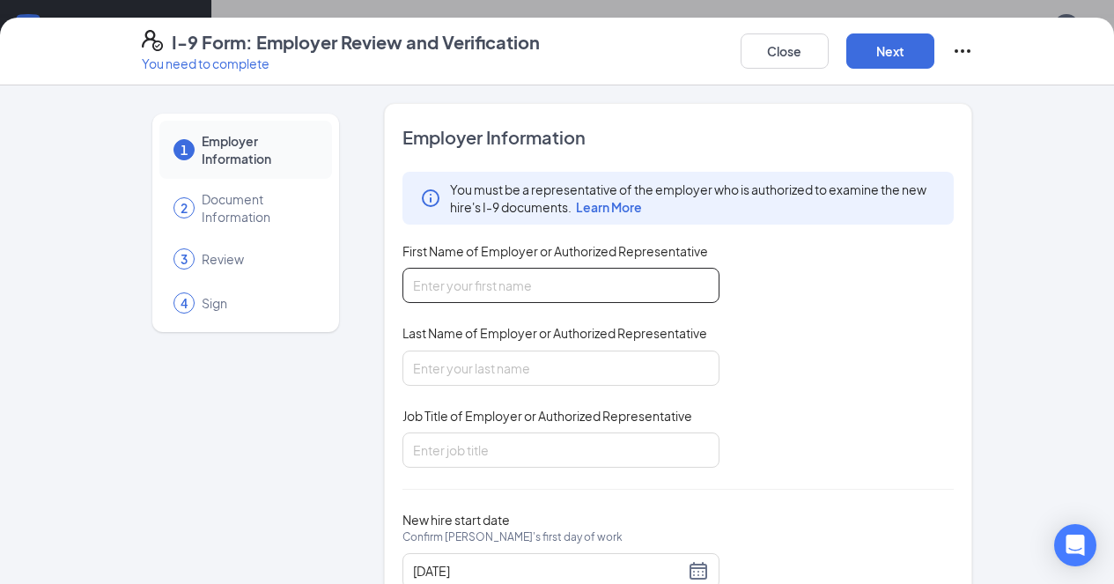
click at [488, 278] on input "First Name of Employer or Authorized Representative" at bounding box center [561, 285] width 317 height 35
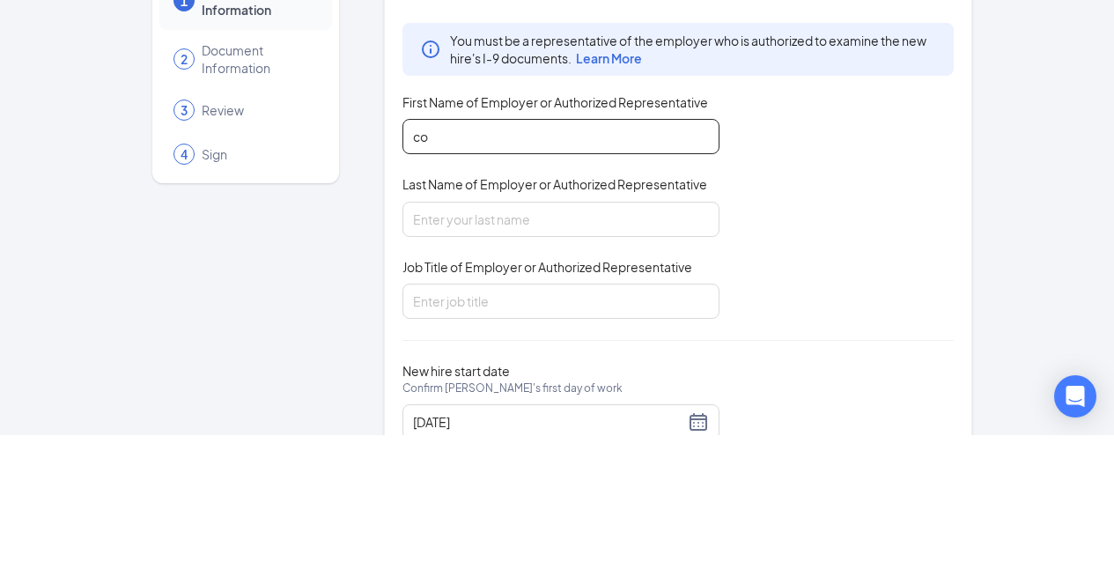
type input "c"
type input "[PERSON_NAME]"
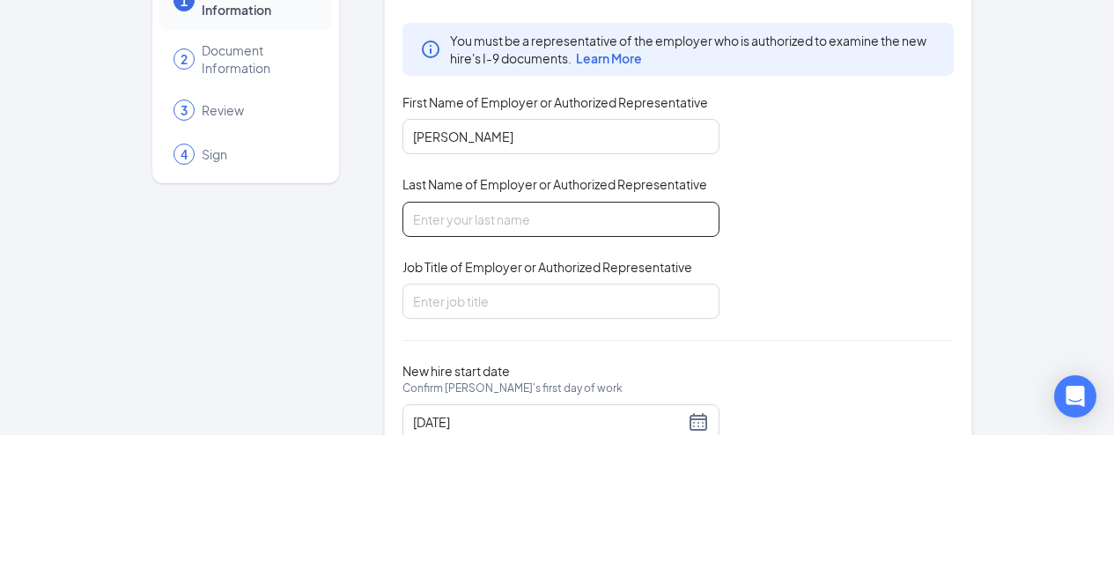
click at [533, 363] on input "Last Name of Employer or Authorized Representative" at bounding box center [561, 368] width 317 height 35
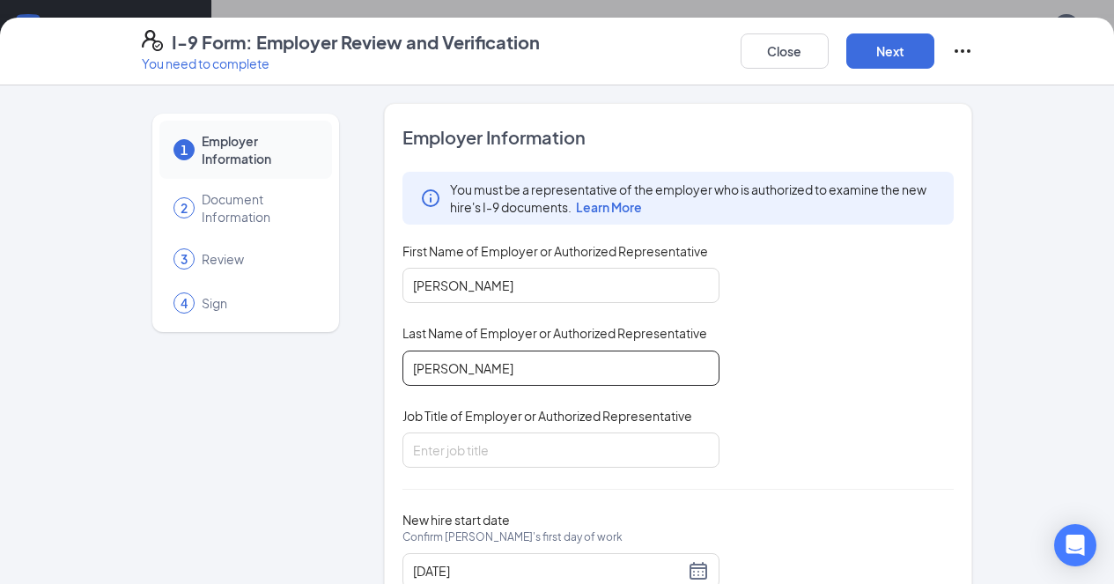
scroll to position [65, 0]
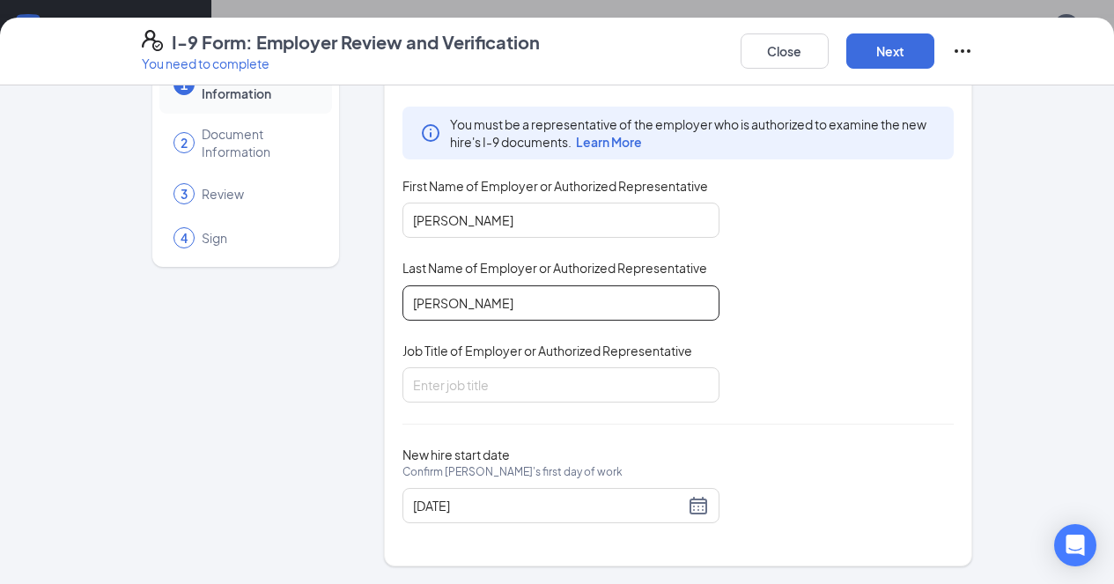
type input "[PERSON_NAME]"
click at [791, 174] on div "You must be a representative of the employer who is authorized to examine the n…" at bounding box center [679, 255] width 552 height 296
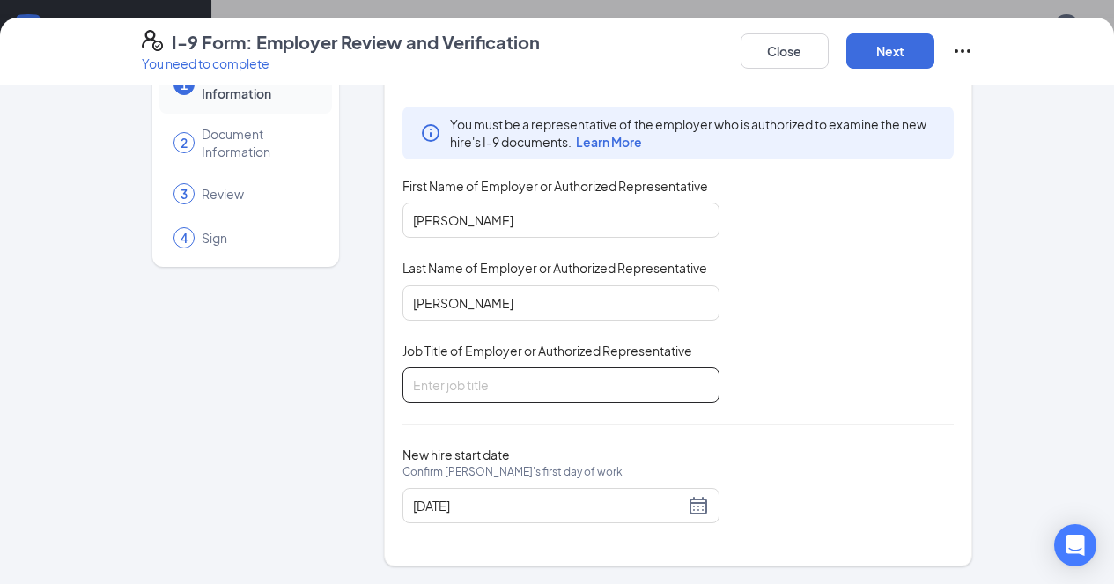
click at [550, 386] on input "Job Title of Employer or Authorized Representative" at bounding box center [561, 384] width 317 height 35
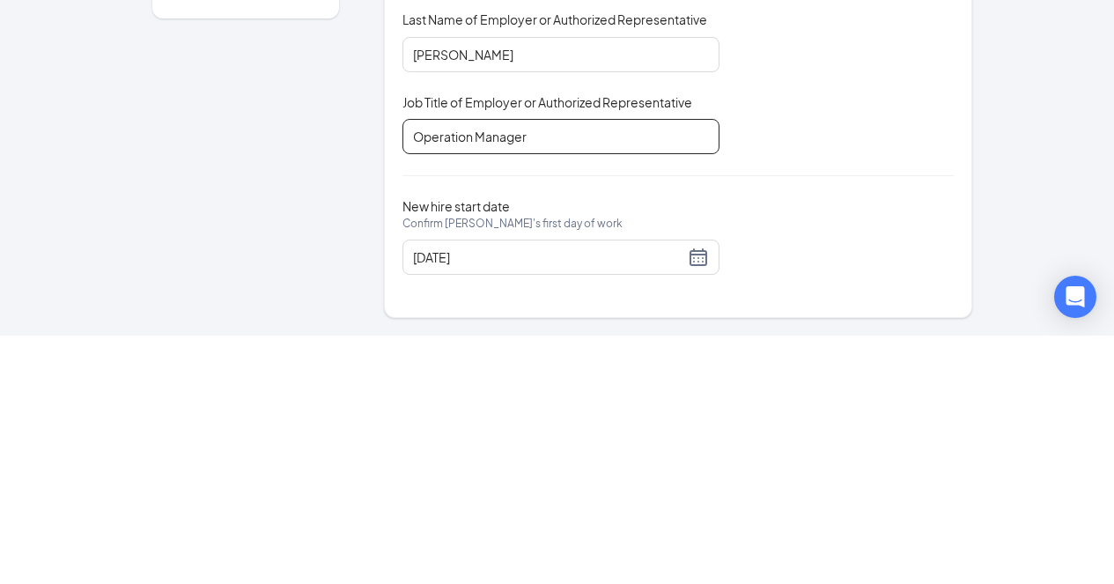
type input "Operation Manager"
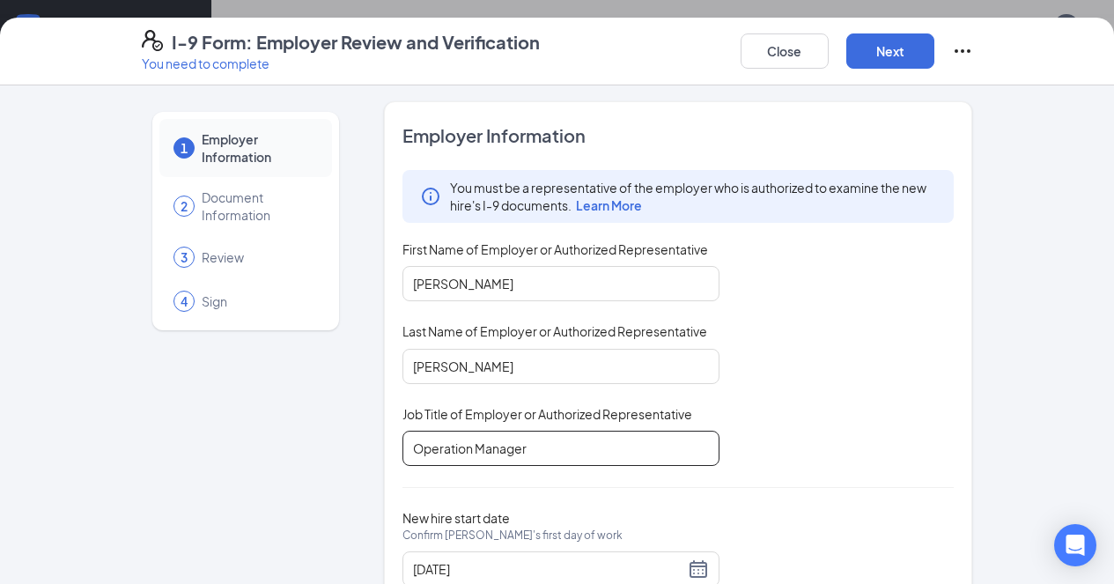
scroll to position [3, 0]
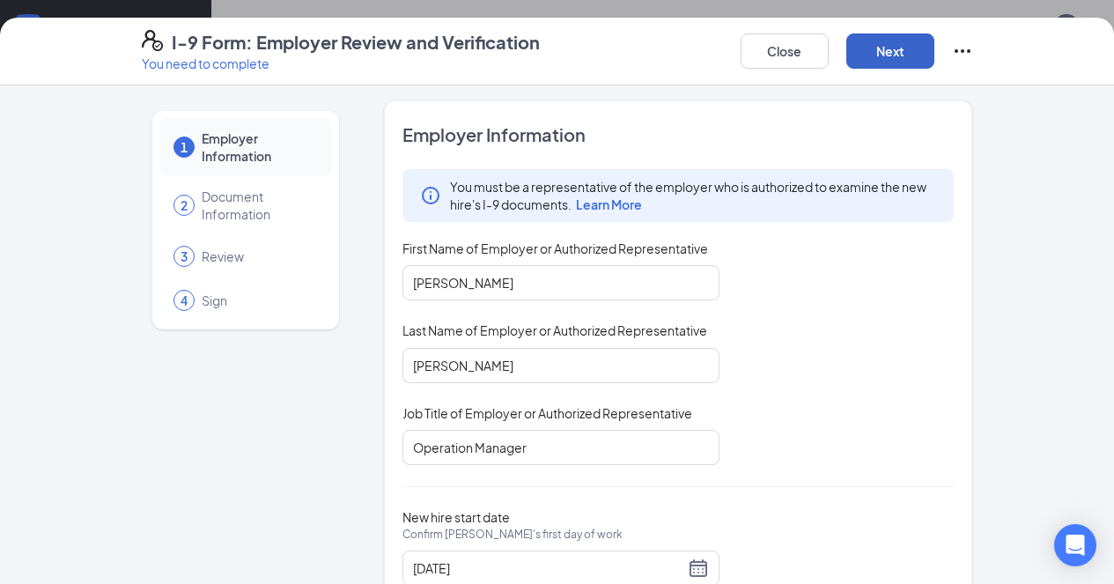
click at [935, 54] on button "Next" at bounding box center [890, 50] width 88 height 35
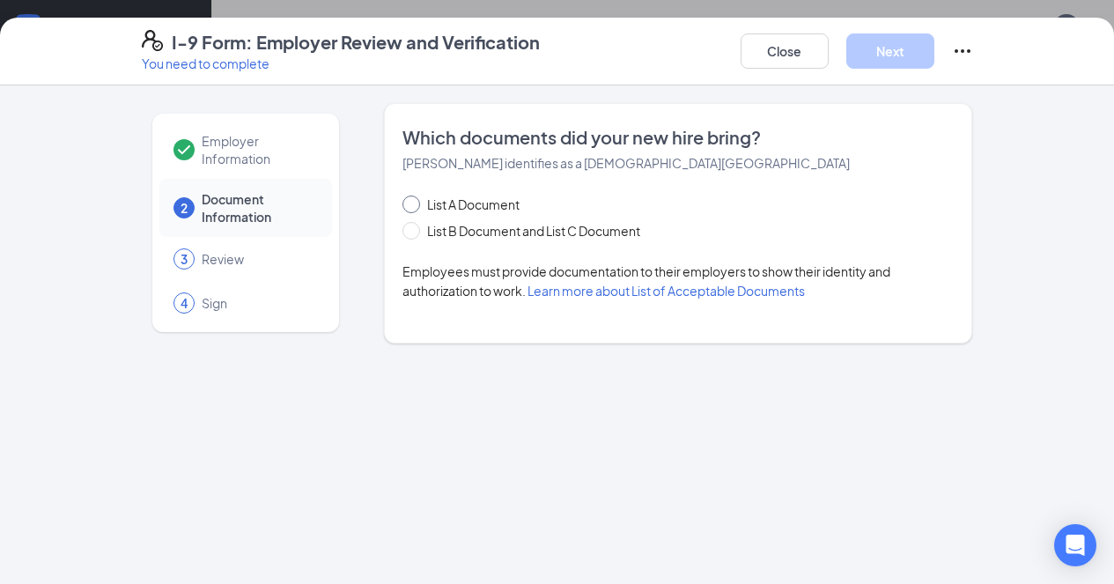
click at [403, 202] on input "List A Document" at bounding box center [409, 202] width 12 height 12
radio input "true"
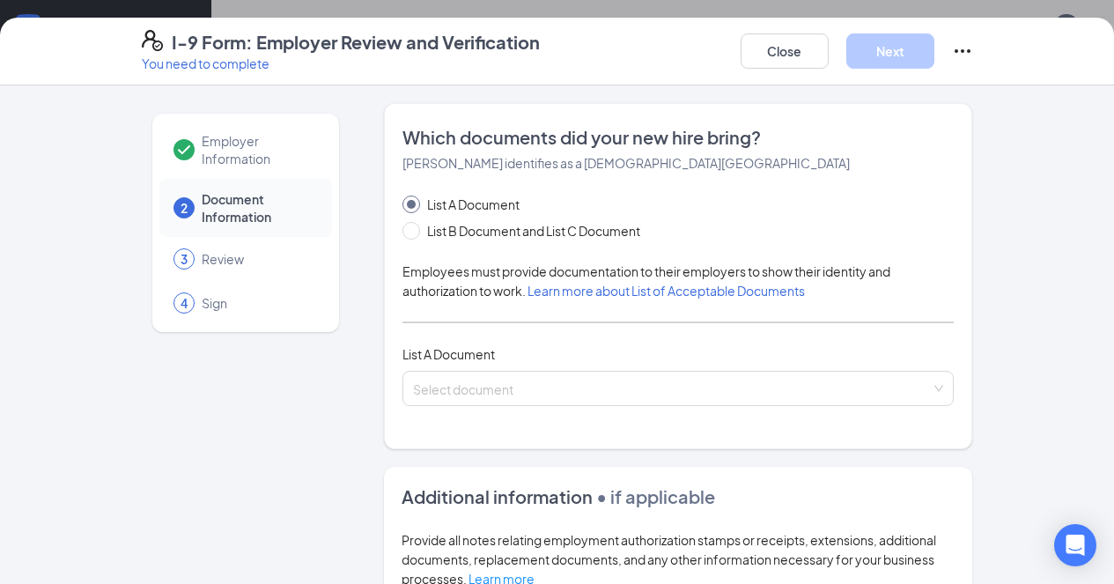
click at [762, 386] on input "search" at bounding box center [672, 385] width 519 height 26
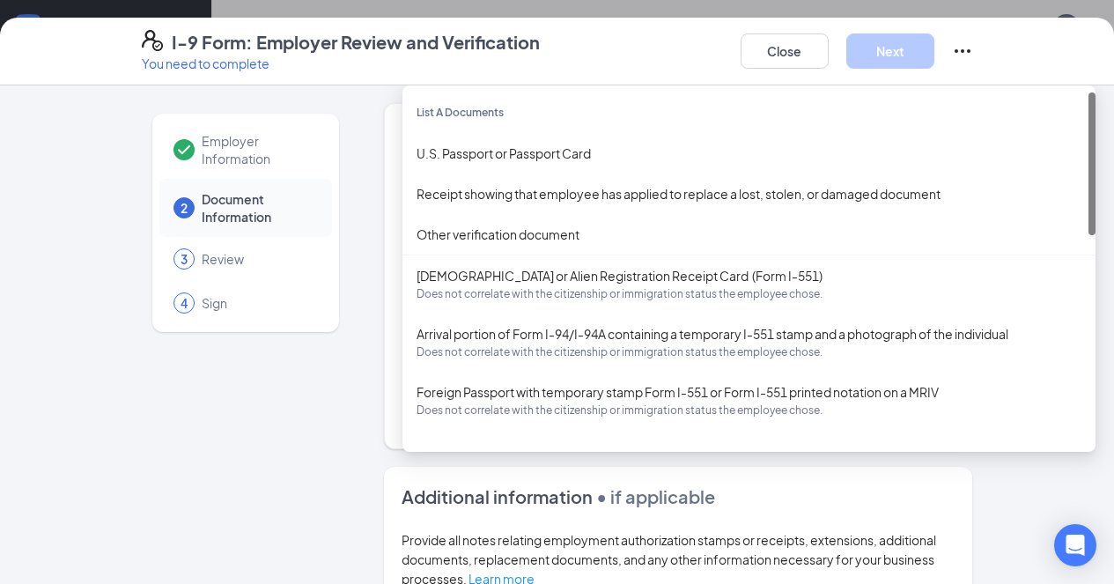
click at [518, 158] on div "U.S. Passport or Passport Card" at bounding box center [749, 153] width 665 height 19
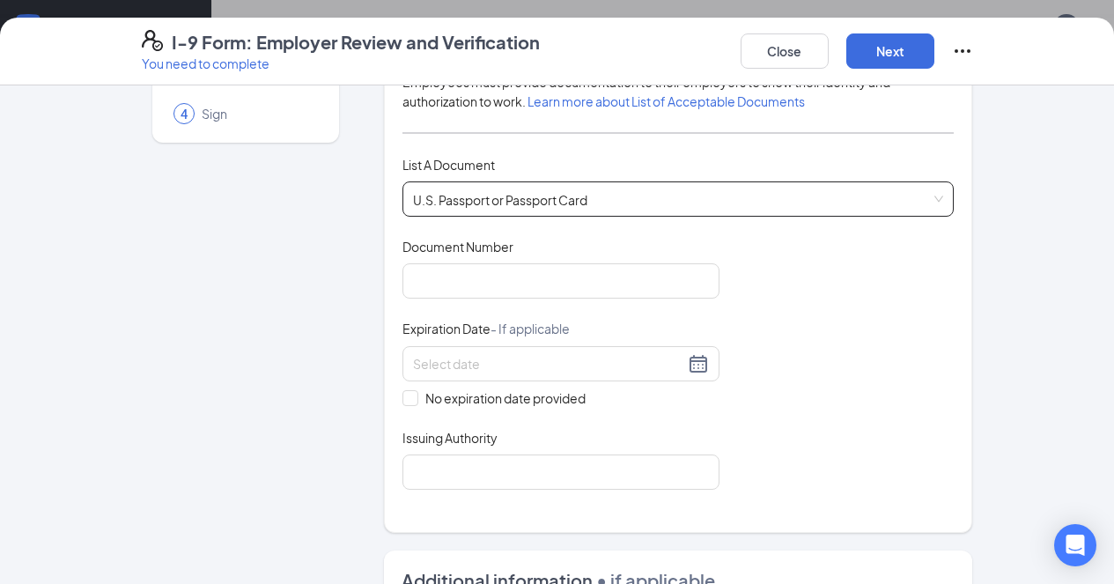
scroll to position [192, 0]
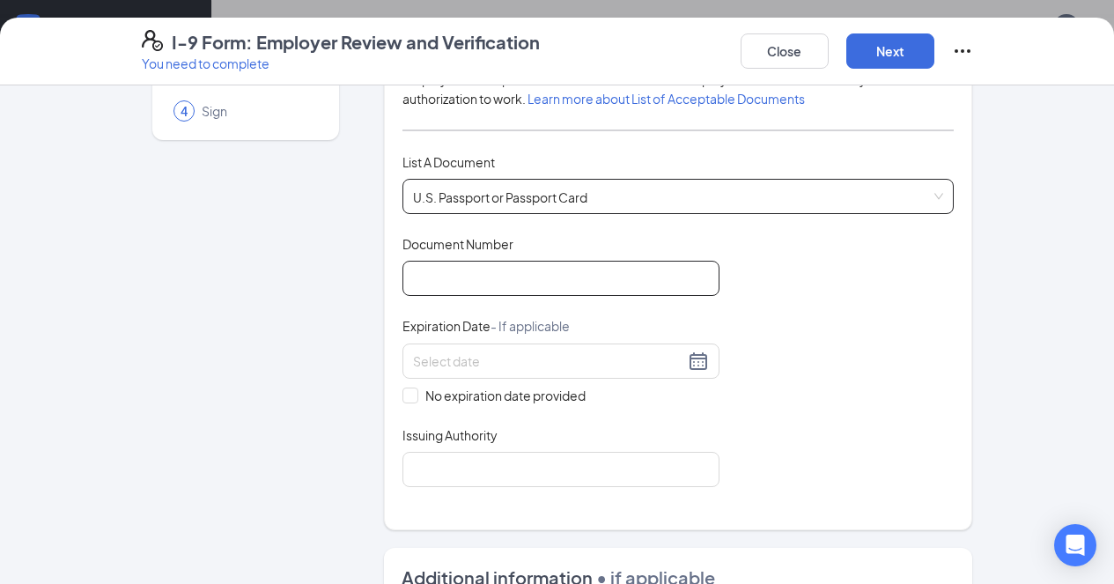
click at [575, 262] on input "Document Number" at bounding box center [561, 278] width 317 height 35
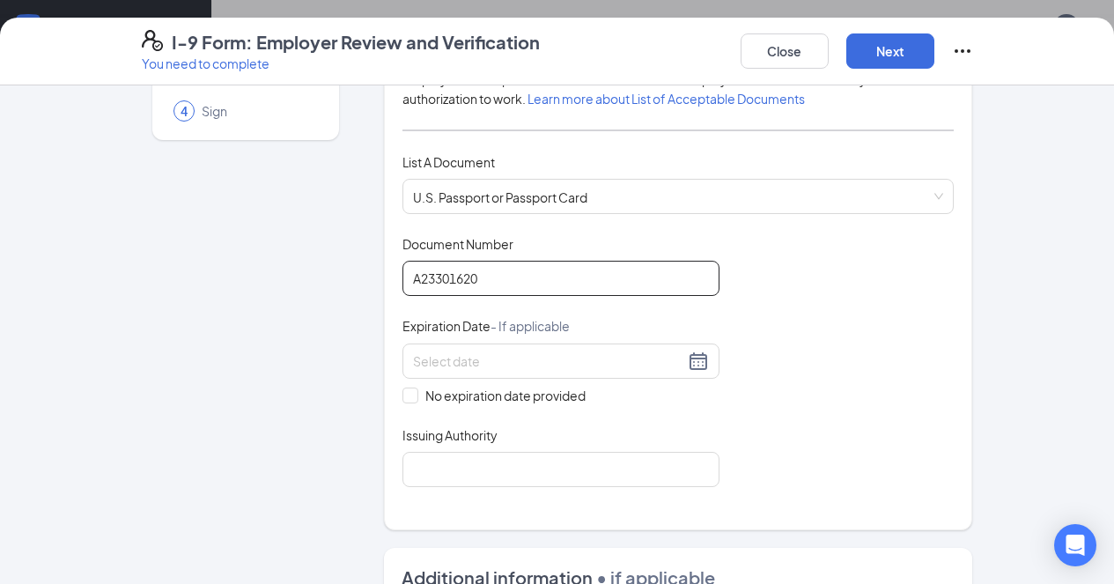
type input "A23301620"
click at [634, 367] on input at bounding box center [548, 360] width 271 height 19
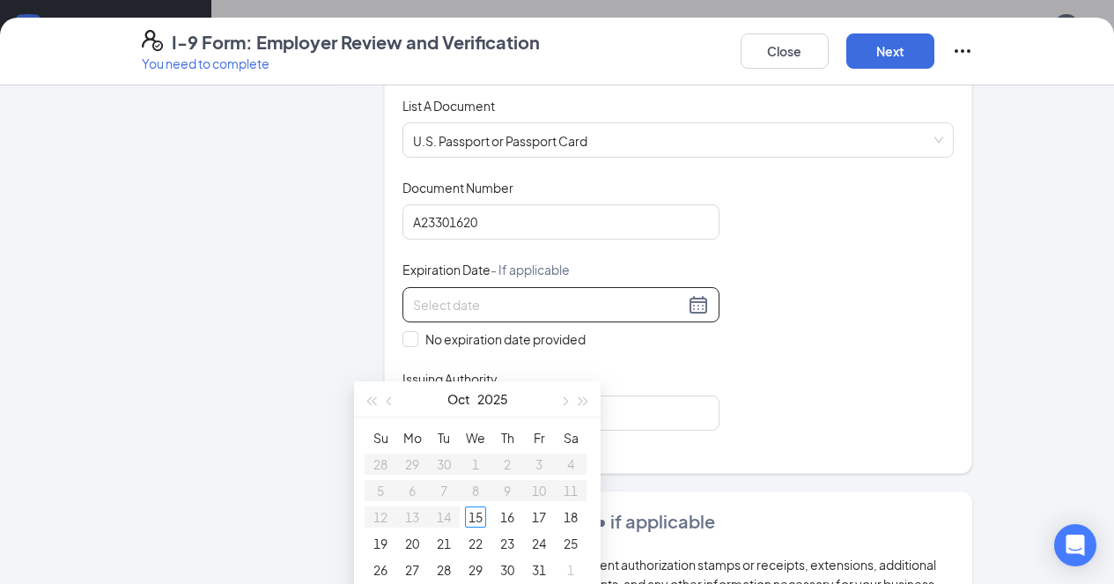
scroll to position [262, 0]
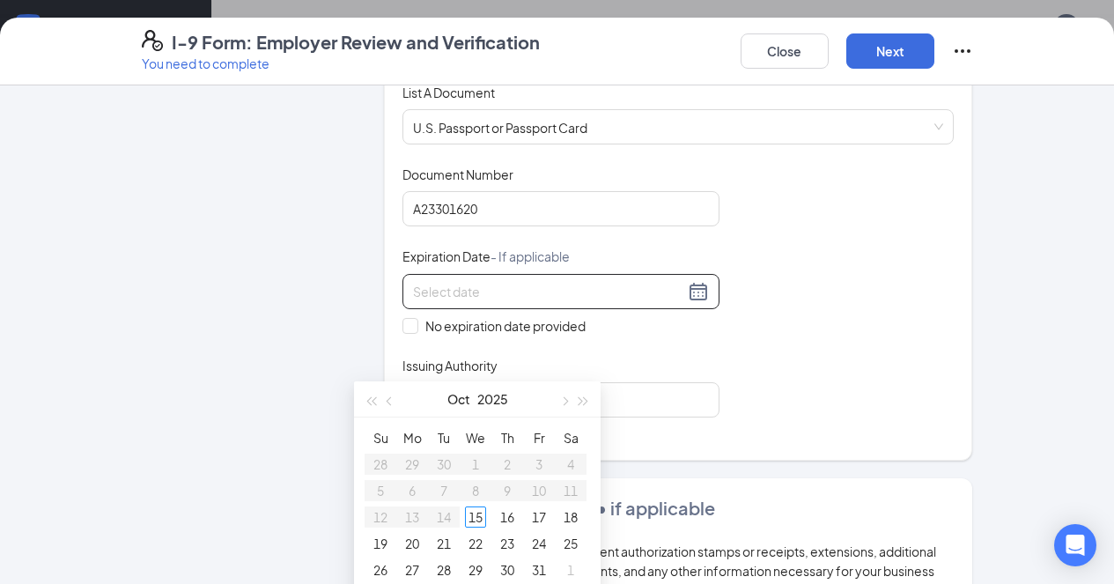
click at [415, 541] on div "20" at bounding box center [412, 543] width 21 height 21
type input "[DATE]"
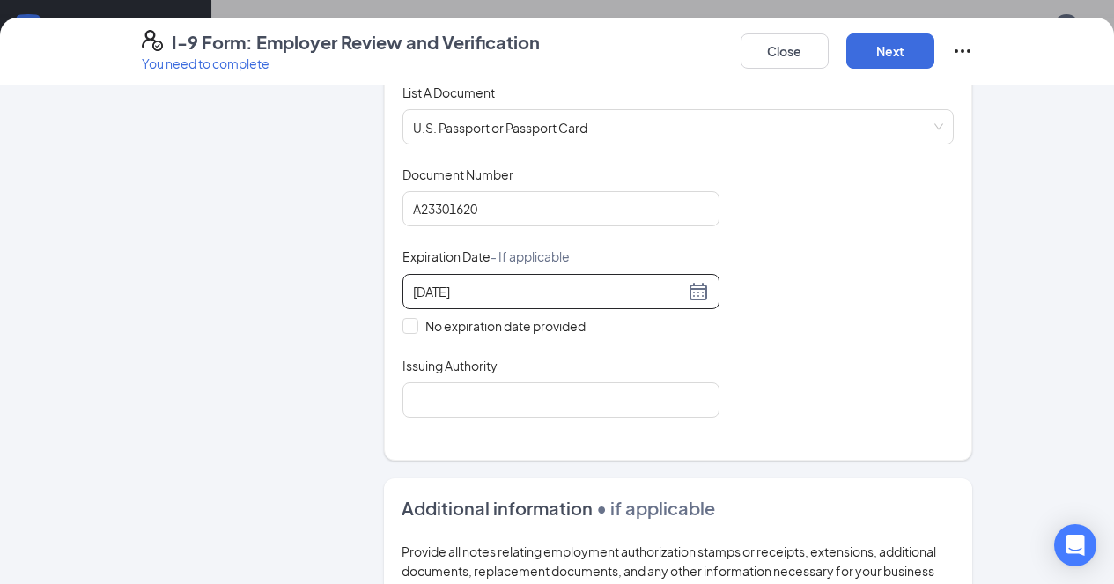
click at [863, 306] on div "Document Title U.S. Passport or Passport Card Document Number [PASSPORT] Expira…" at bounding box center [679, 292] width 552 height 252
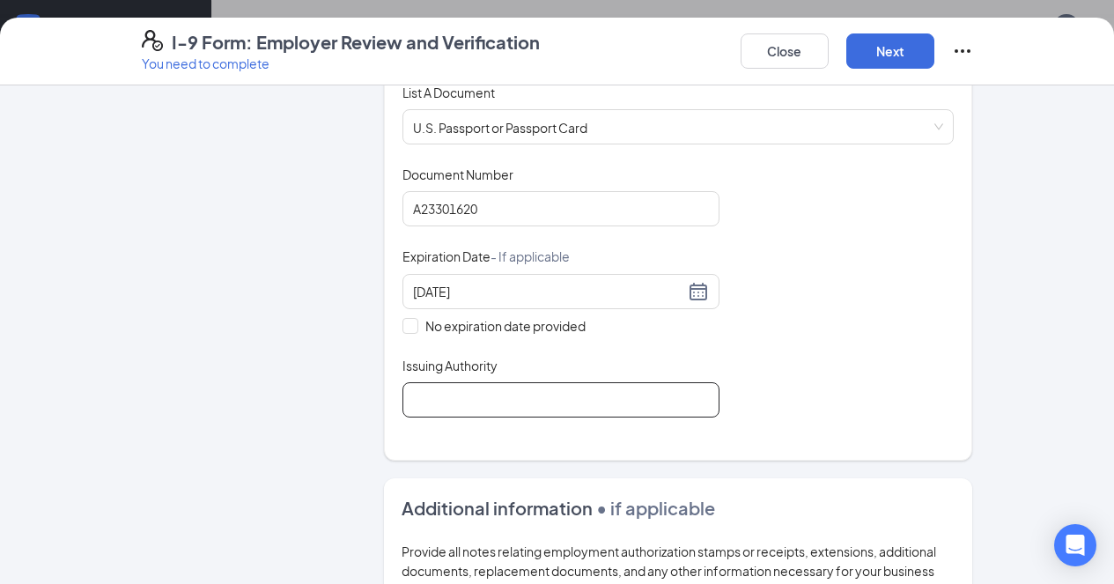
click at [539, 404] on input "Issuing Authority" at bounding box center [561, 399] width 317 height 35
type input "USA Passport"
click at [882, 358] on div "Document Title U.S. Passport or Passport Card Document Number [PASSPORT] Expira…" at bounding box center [679, 292] width 552 height 252
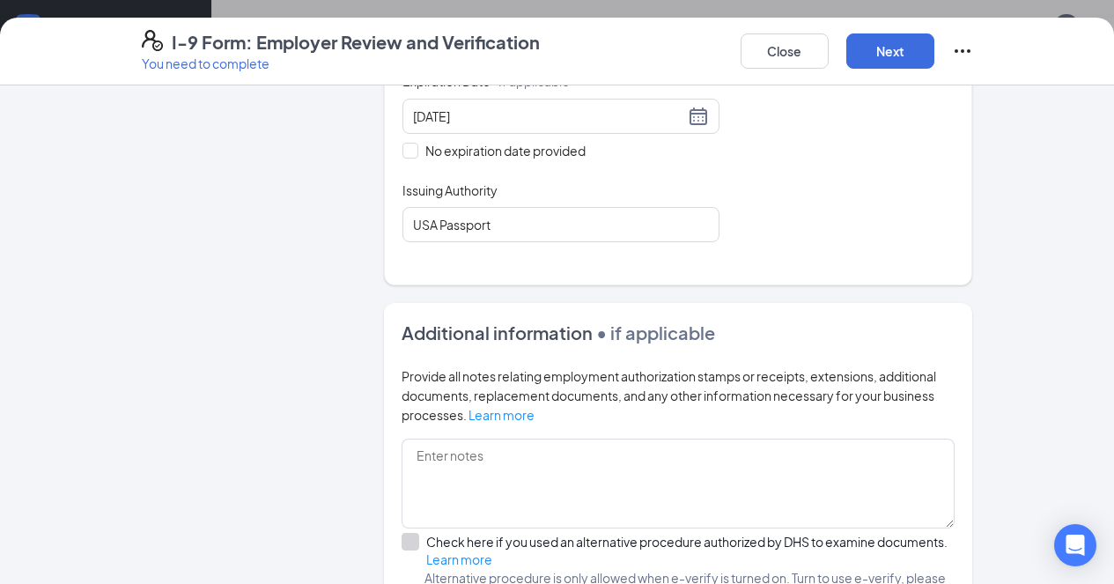
scroll to position [617, 0]
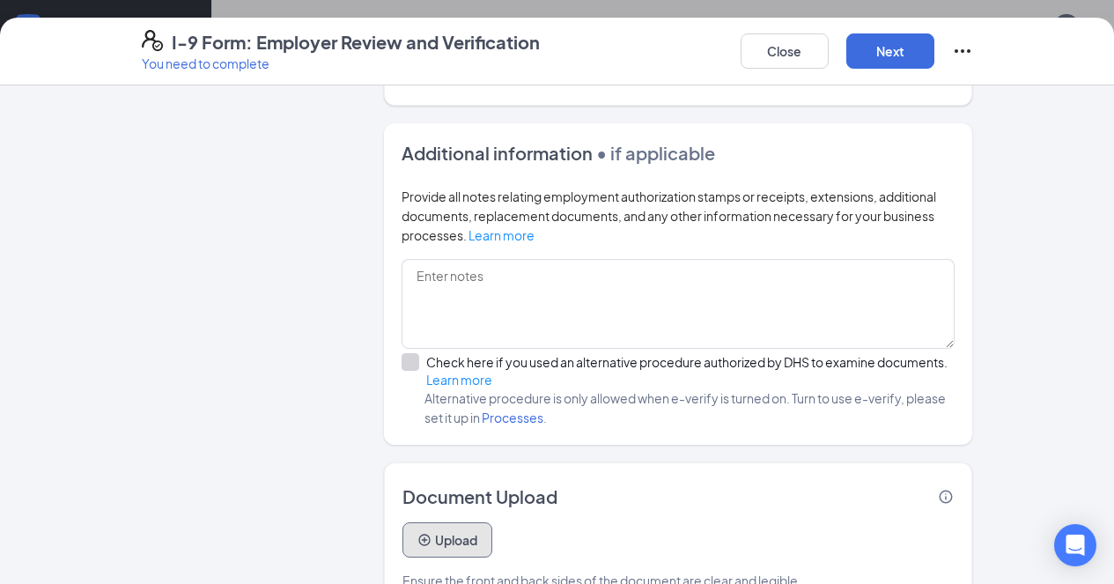
click at [412, 522] on button "Upload" at bounding box center [448, 539] width 90 height 35
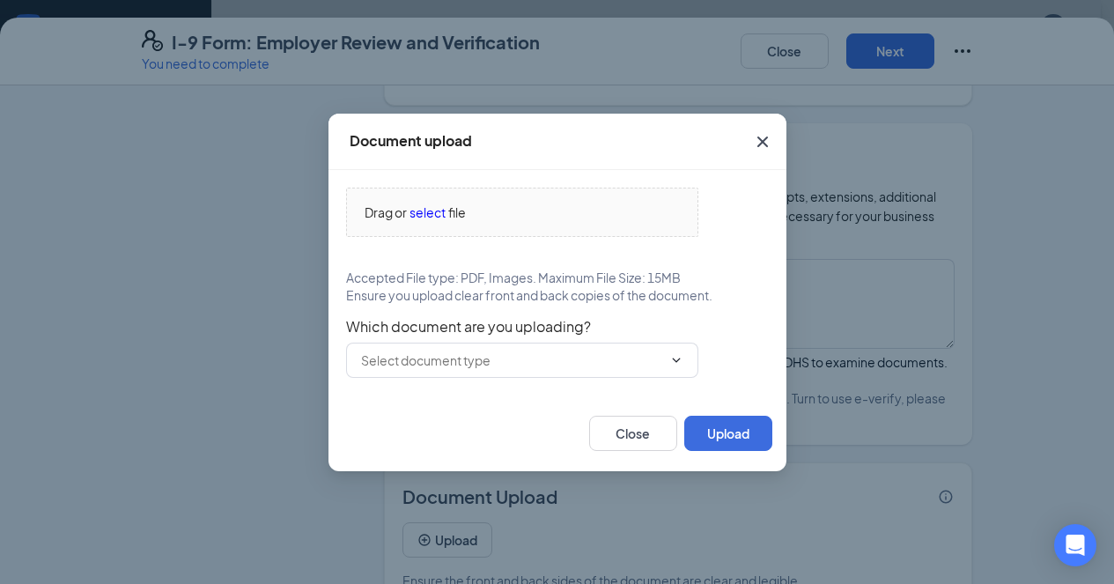
click at [425, 214] on span "select" at bounding box center [428, 212] width 36 height 19
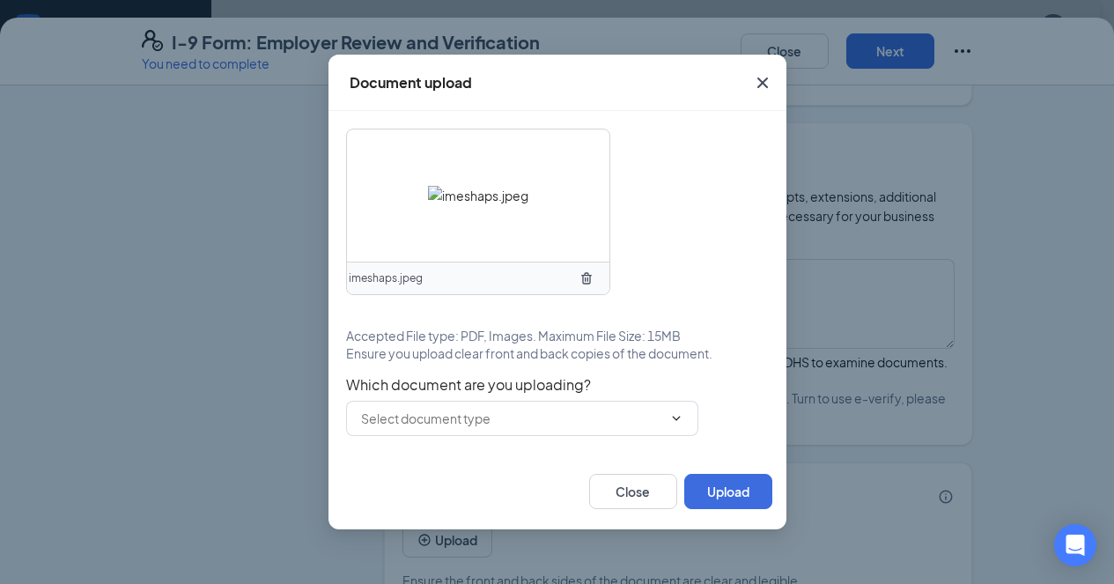
click at [536, 418] on input "text" at bounding box center [511, 418] width 301 height 19
click at [538, 454] on div "U.S. Passport or Passport Card" at bounding box center [462, 451] width 174 height 19
type input "U.S. Passport or Passport Card"
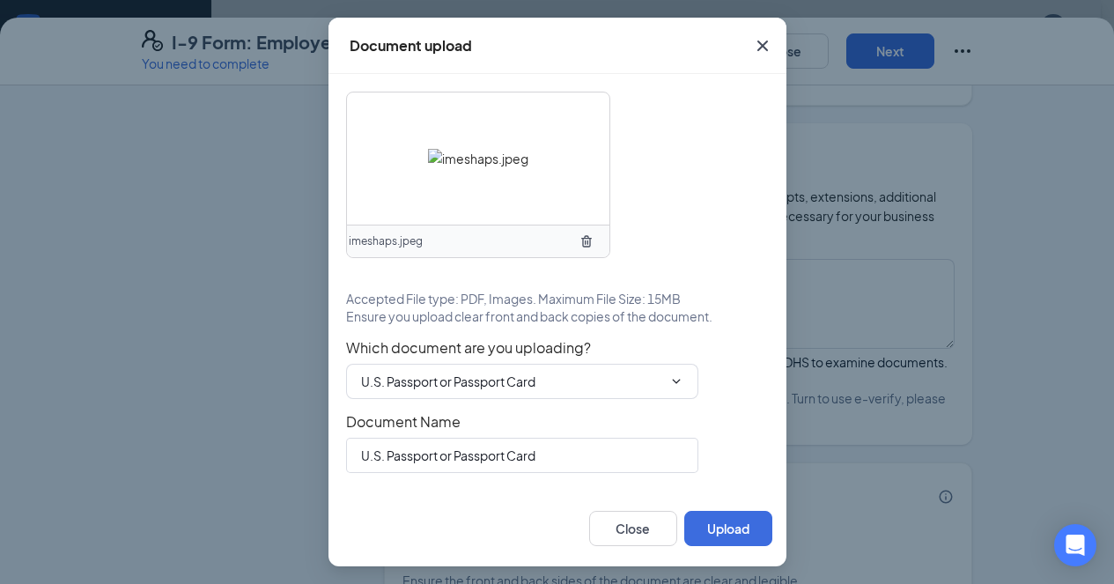
scroll to position [789, 0]
click at [734, 531] on button "Upload" at bounding box center [728, 528] width 88 height 35
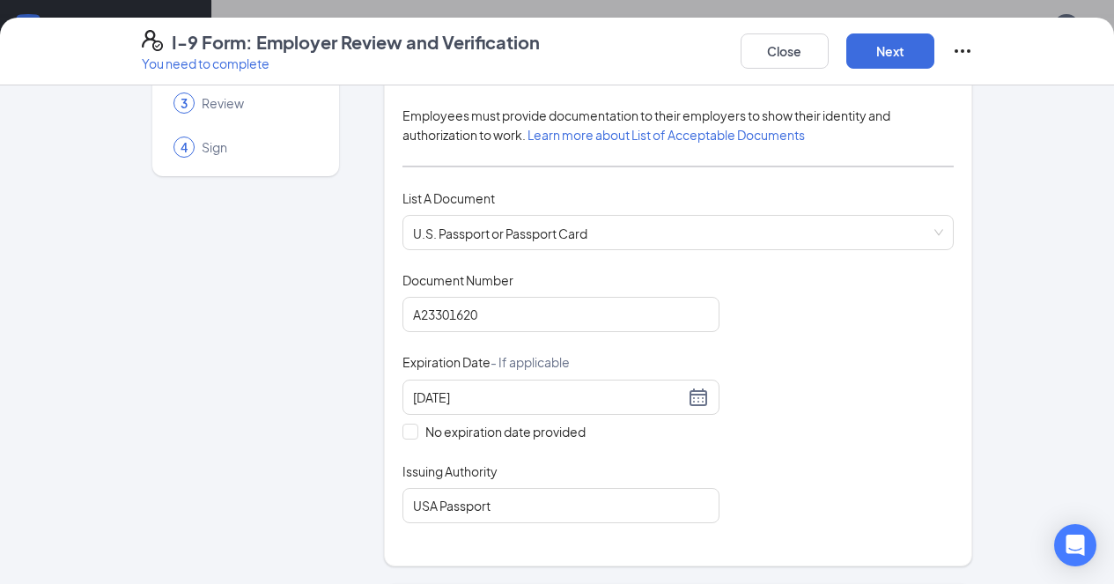
scroll to position [156, 0]
click at [654, 401] on div "[DATE]" at bounding box center [561, 397] width 296 height 21
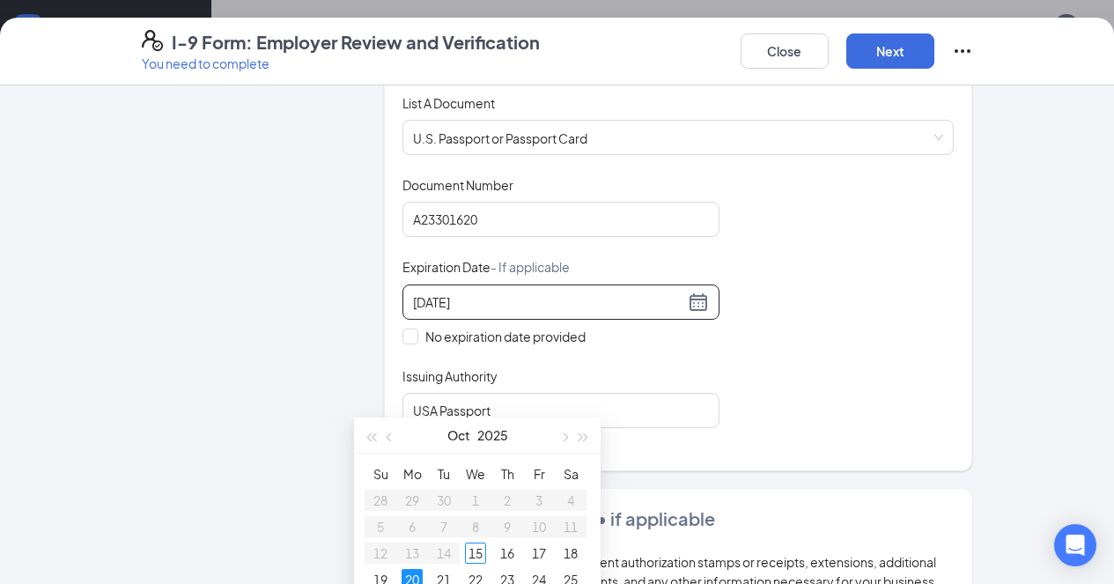
scroll to position [255, 0]
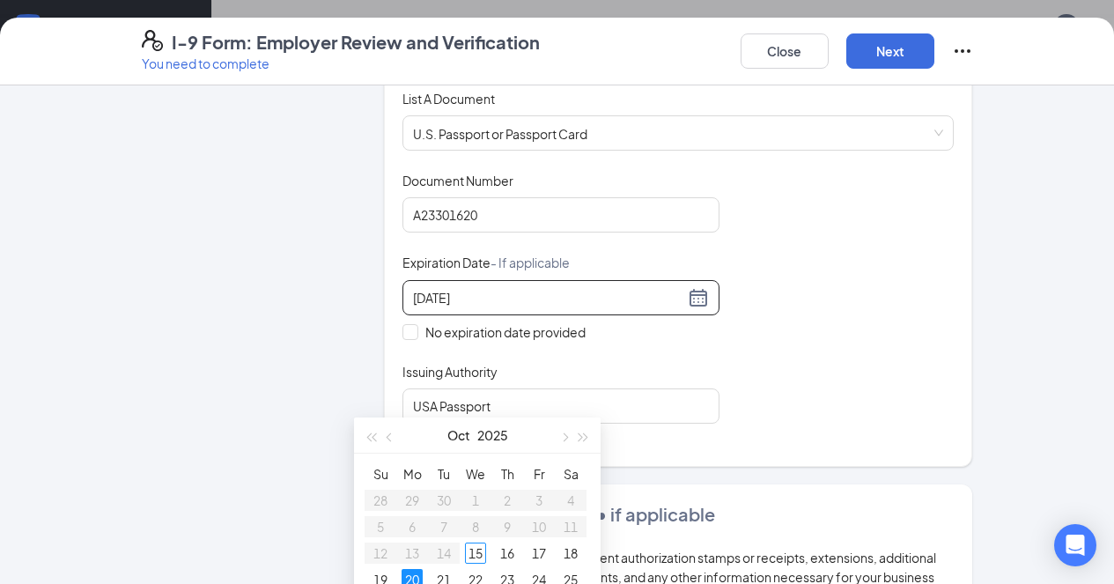
click at [584, 438] on span "button" at bounding box center [584, 437] width 9 height 9
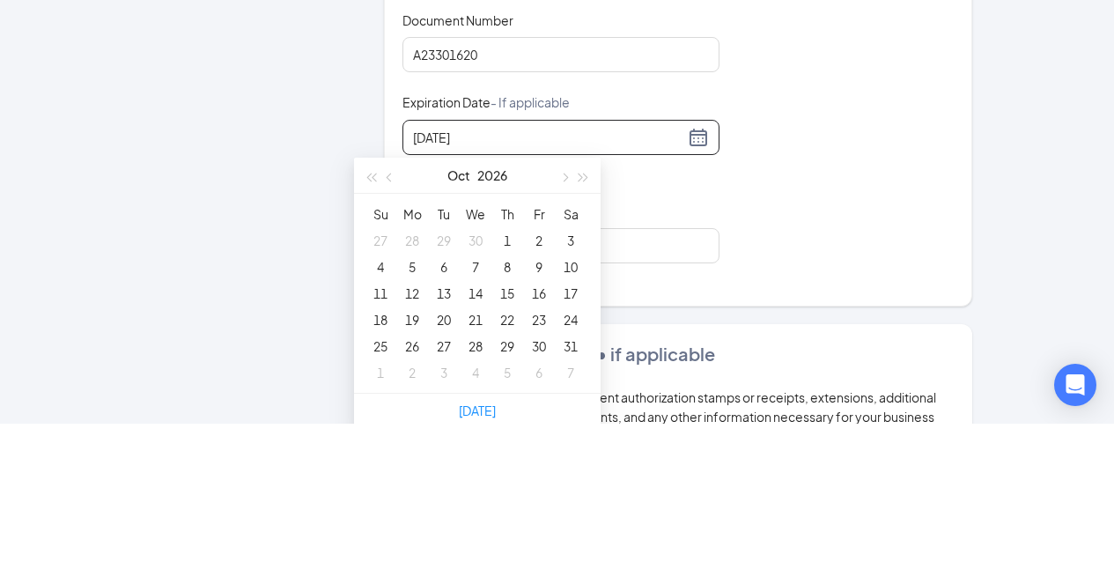
click at [592, 338] on button "button" at bounding box center [583, 335] width 19 height 35
click at [591, 338] on button "button" at bounding box center [583, 335] width 19 height 35
click at [591, 339] on button "button" at bounding box center [583, 335] width 19 height 35
click at [584, 338] on span "button" at bounding box center [584, 338] width 9 height 9
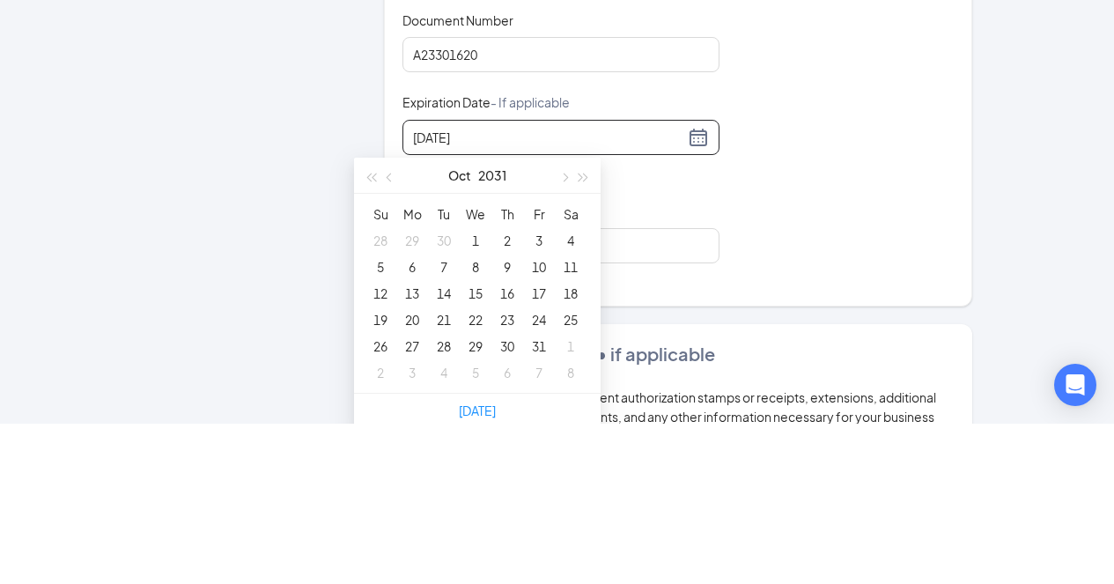
click at [584, 338] on span "button" at bounding box center [584, 338] width 9 height 9
click at [584, 341] on span "button" at bounding box center [584, 338] width 9 height 9
click at [391, 343] on button "button" at bounding box center [390, 335] width 19 height 35
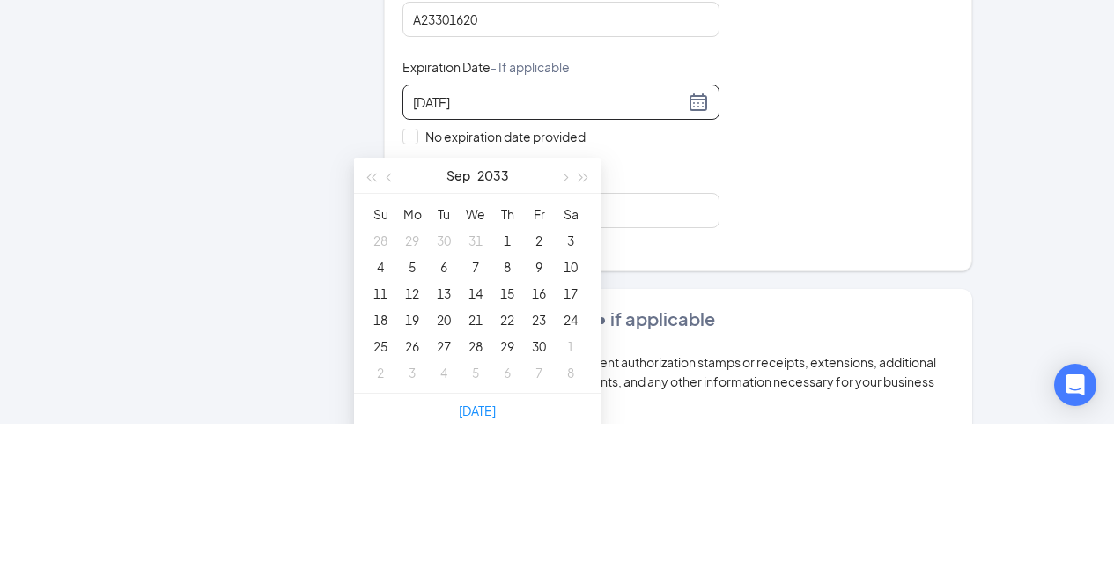
scroll to position [304, 0]
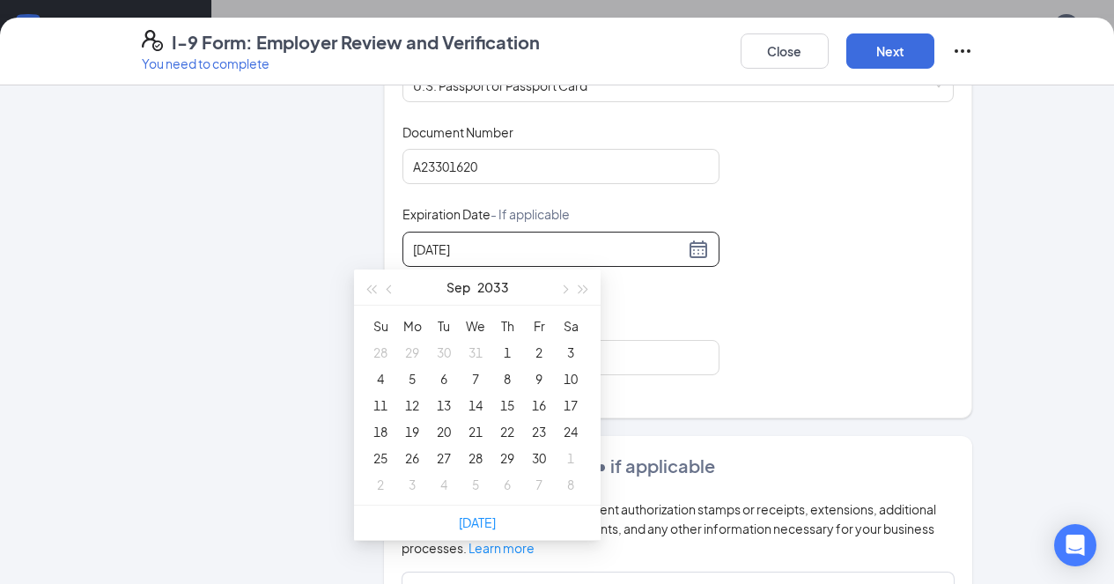
click at [414, 376] on div "5" at bounding box center [412, 378] width 21 height 21
type input "[DATE]"
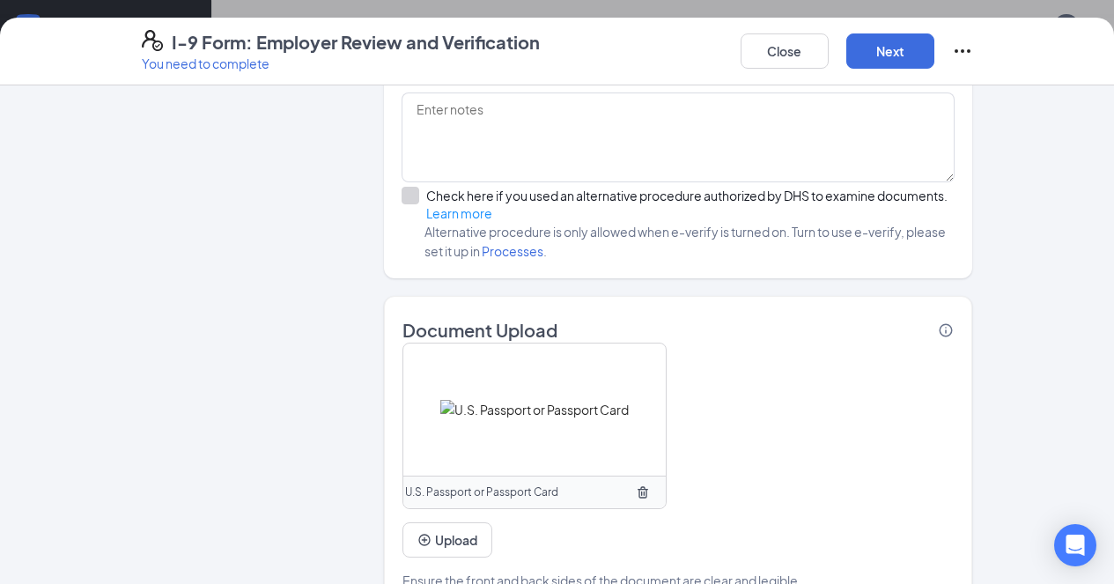
scroll to position [975, 0]
click at [935, 33] on button "Next" at bounding box center [890, 50] width 88 height 35
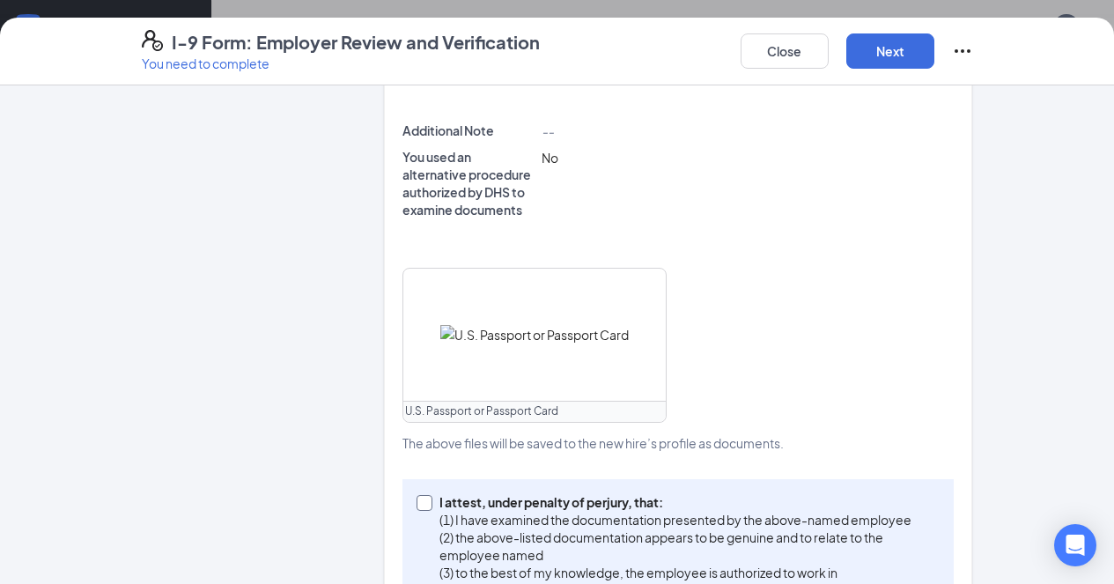
click at [417, 495] on input "I attest, under penalty of [PERSON_NAME], that: (1) I have examined the documen…" at bounding box center [423, 501] width 12 height 12
checkbox input "true"
click at [935, 58] on button "Next" at bounding box center [890, 50] width 88 height 35
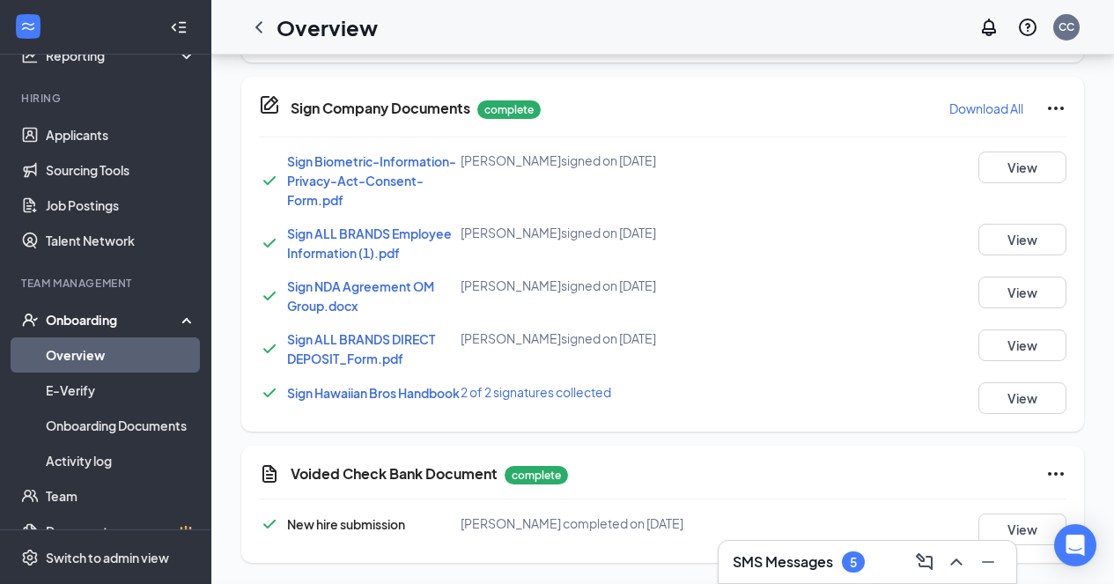
click at [560, 249] on div "I-9 Form: Employer Review and Verification You need to complete Close Employer …" at bounding box center [557, 292] width 1114 height 584
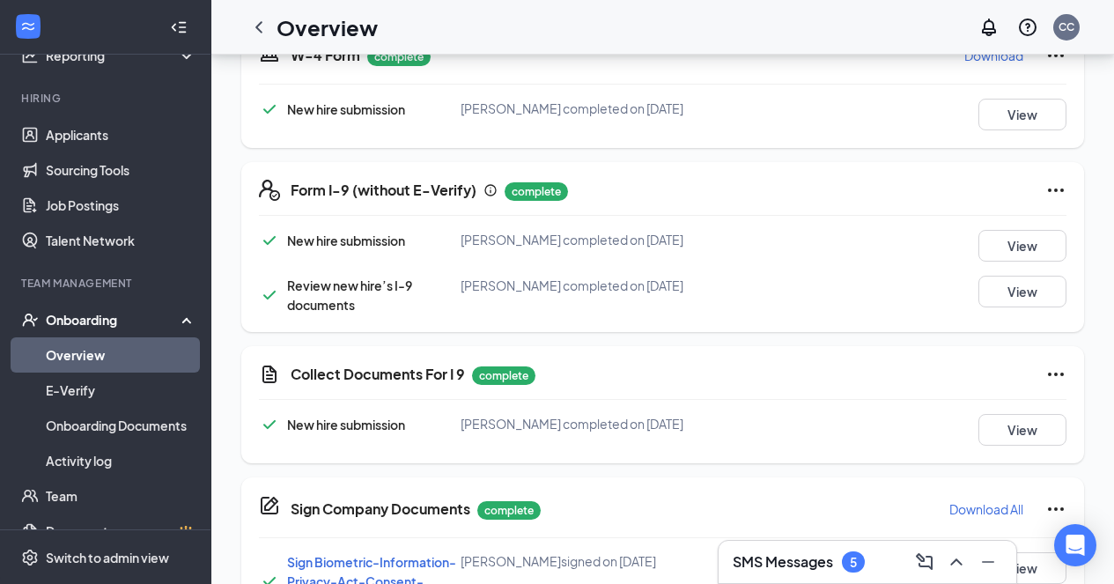
click at [113, 362] on link "Overview" at bounding box center [121, 354] width 151 height 35
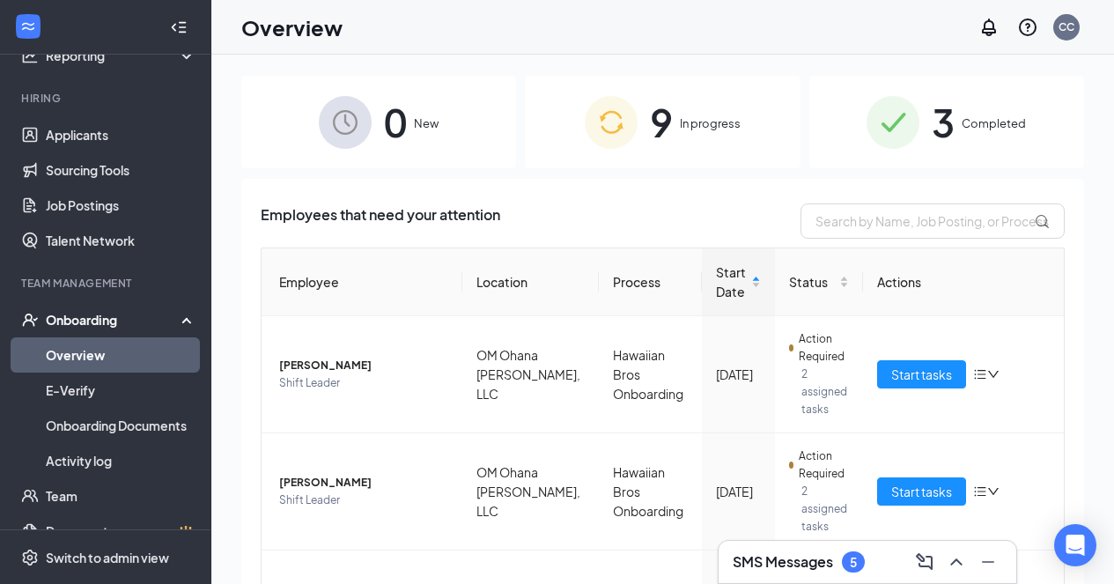
click at [939, 112] on span "3" at bounding box center [943, 122] width 23 height 61
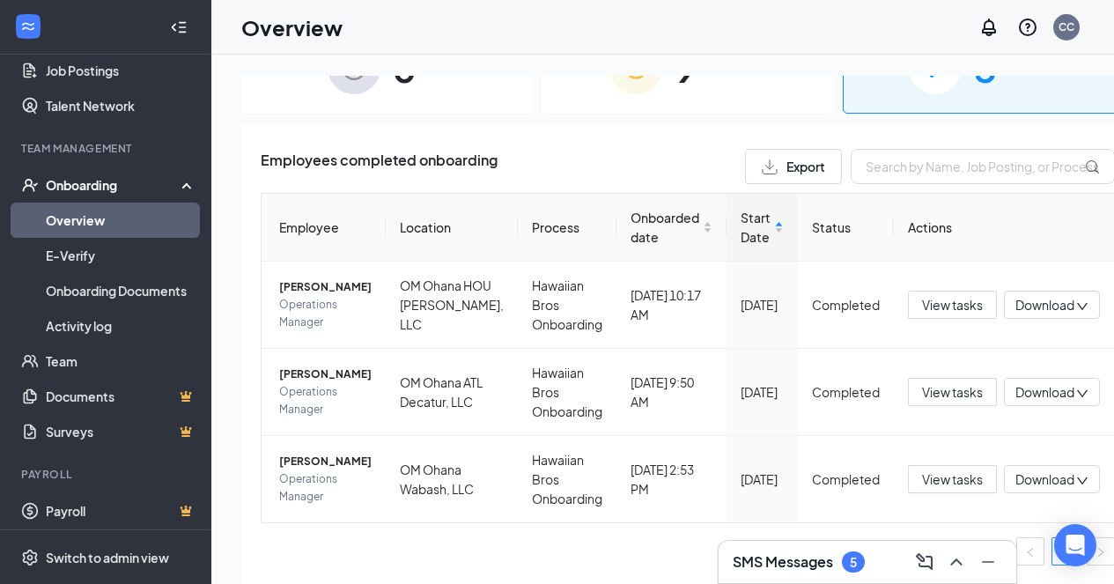
scroll to position [281, 0]
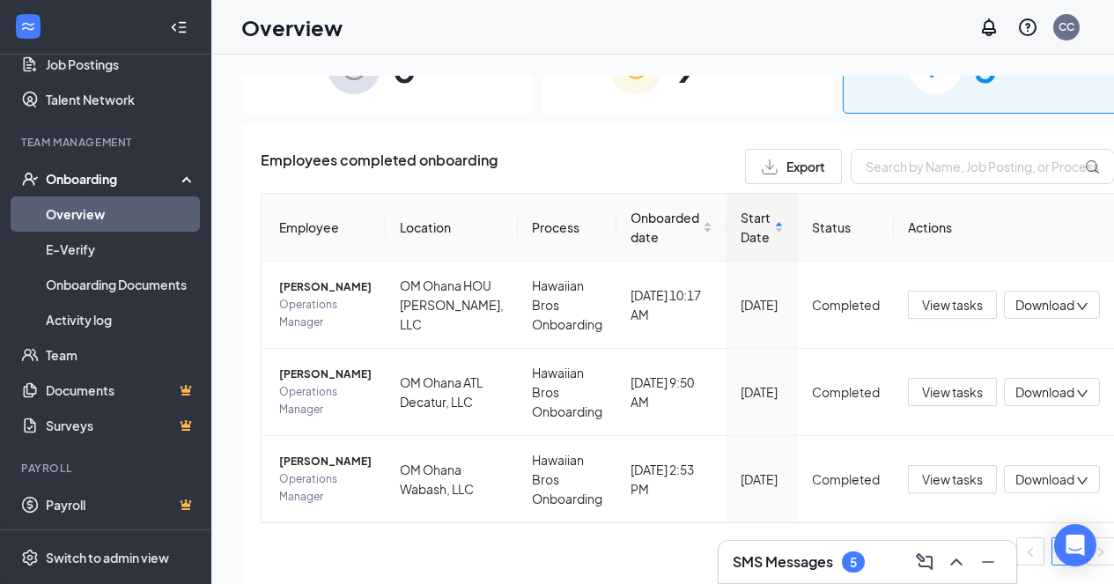
click at [79, 360] on link "Team" at bounding box center [121, 354] width 151 height 35
